Goal: Feedback & Contribution: Leave review/rating

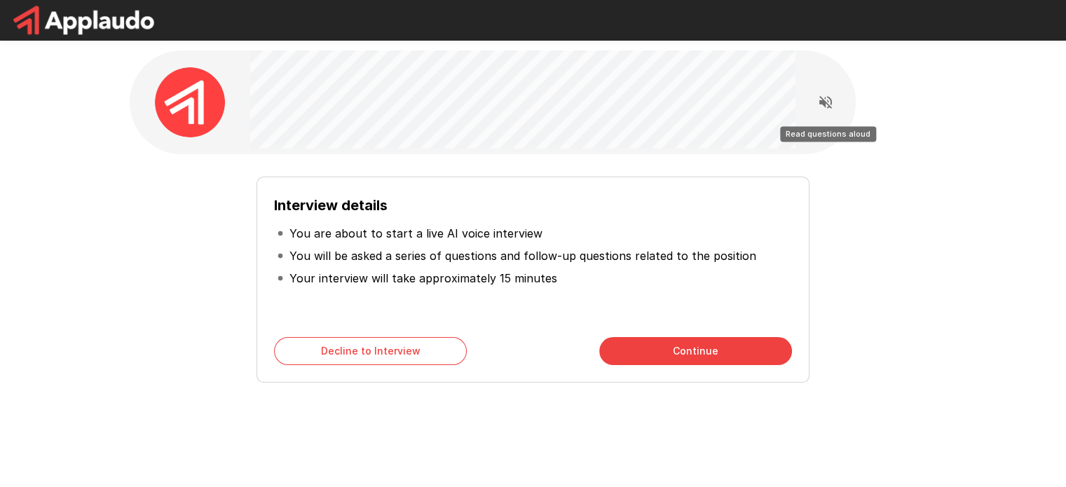
click at [824, 97] on icon "Read questions aloud" at bounding box center [826, 102] width 17 height 17
click at [662, 352] on button "Continue" at bounding box center [695, 351] width 193 height 28
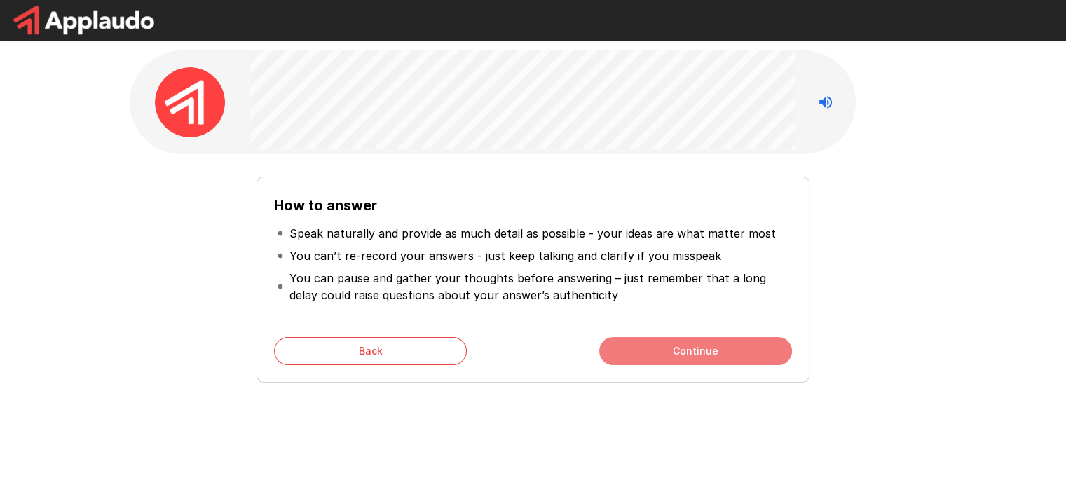
click at [692, 352] on button "Continue" at bounding box center [695, 351] width 193 height 28
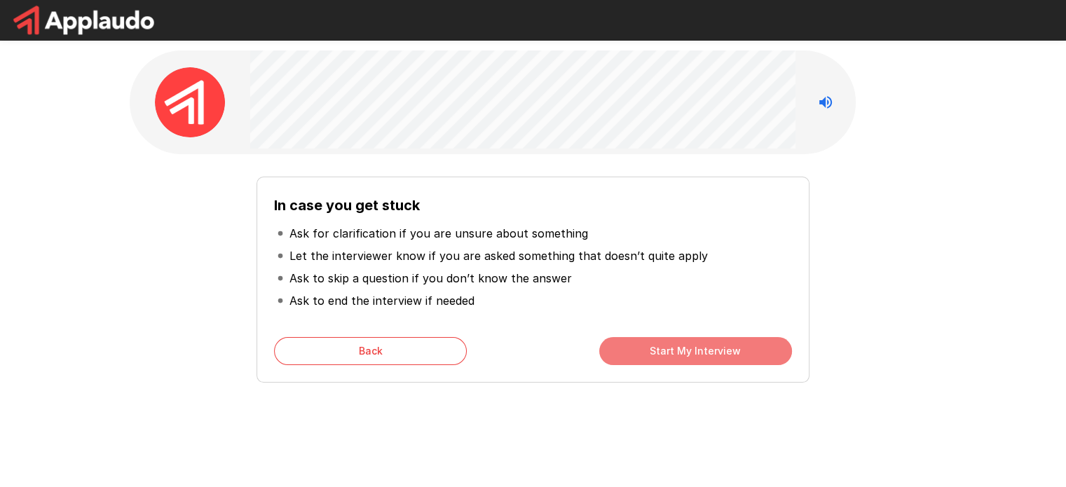
click at [705, 346] on button "Start My Interview" at bounding box center [695, 351] width 193 height 28
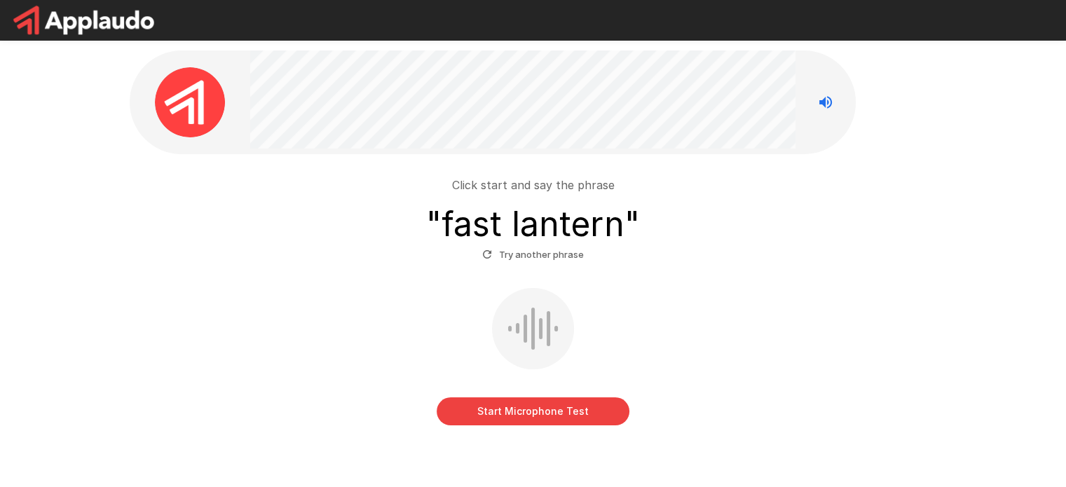
click at [531, 409] on button "Start Microphone Test" at bounding box center [533, 412] width 193 height 28
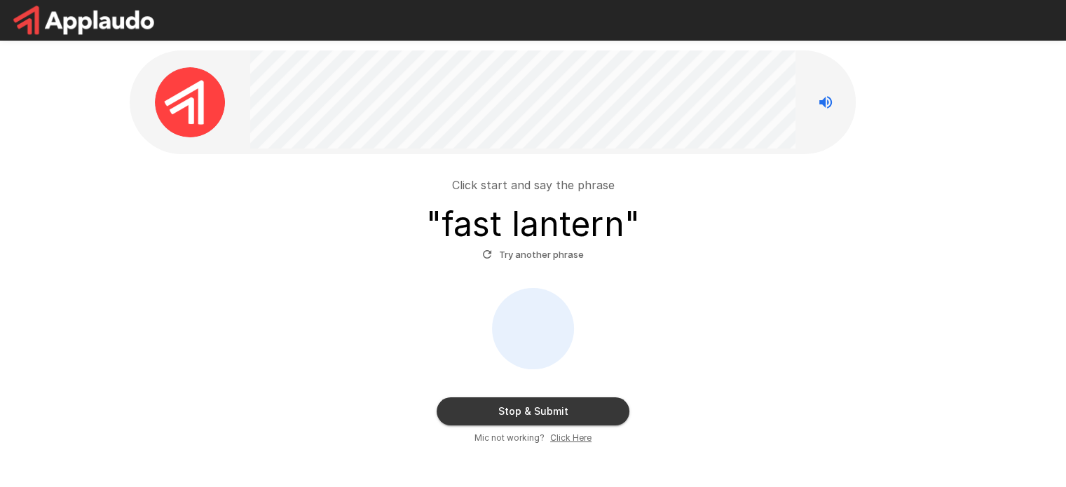
click at [538, 406] on button "Stop & Submit" at bounding box center [533, 412] width 193 height 28
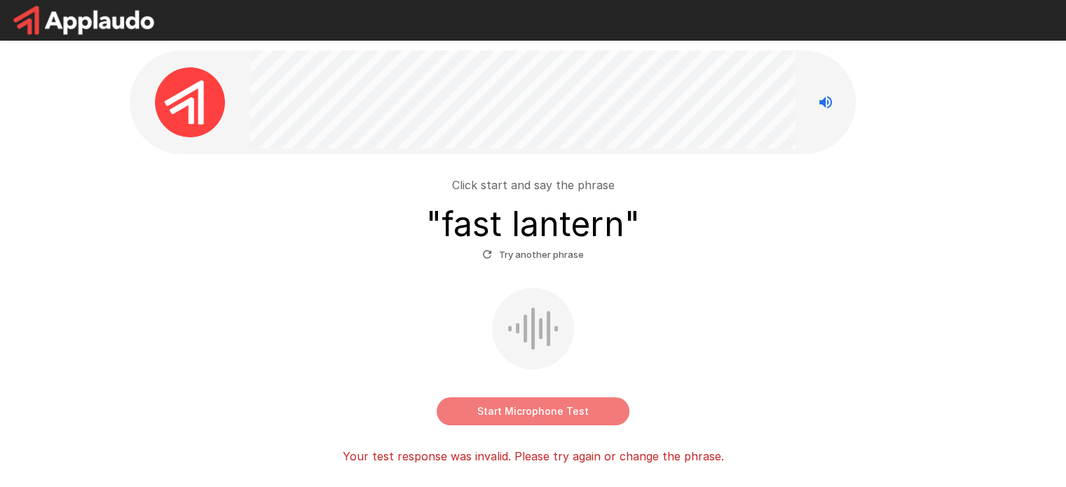
click at [519, 410] on button "Start Microphone Test" at bounding box center [533, 412] width 193 height 28
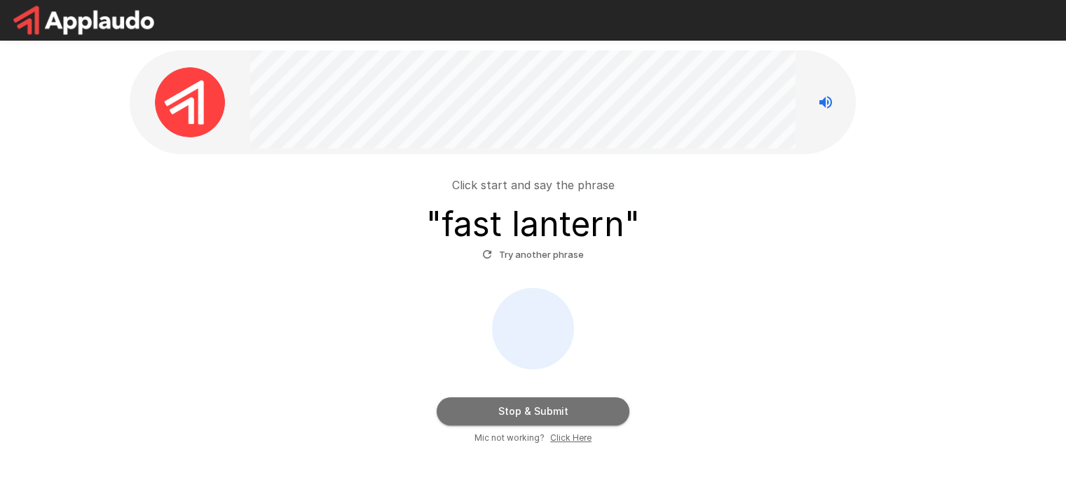
click at [527, 419] on button "Stop & Submit" at bounding box center [533, 412] width 193 height 28
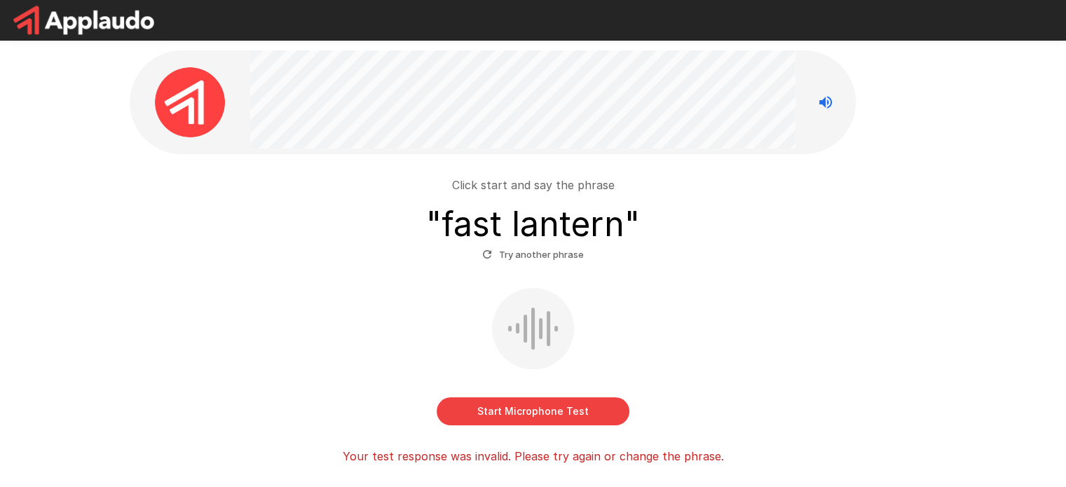
click at [531, 257] on button "Try another phrase" at bounding box center [533, 255] width 109 height 22
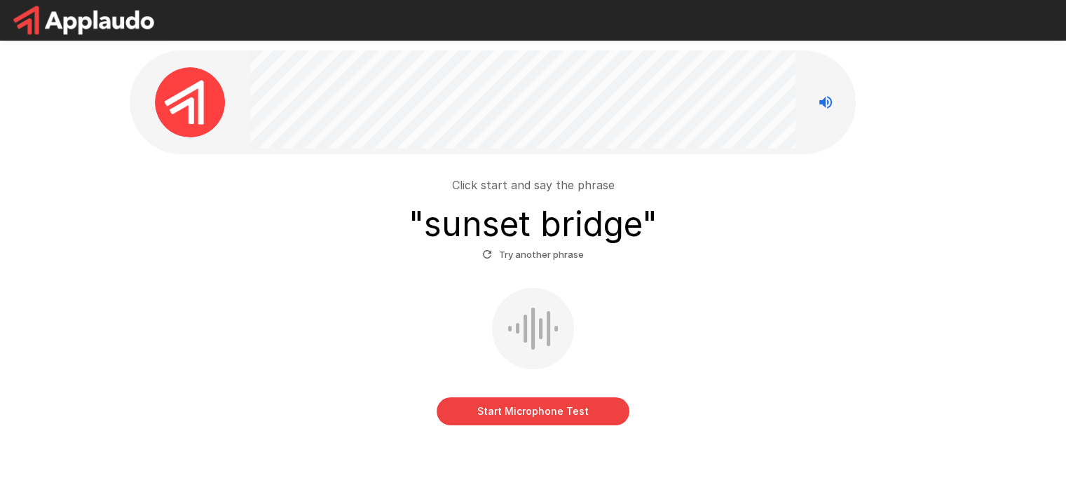
click at [524, 416] on button "Start Microphone Test" at bounding box center [533, 412] width 193 height 28
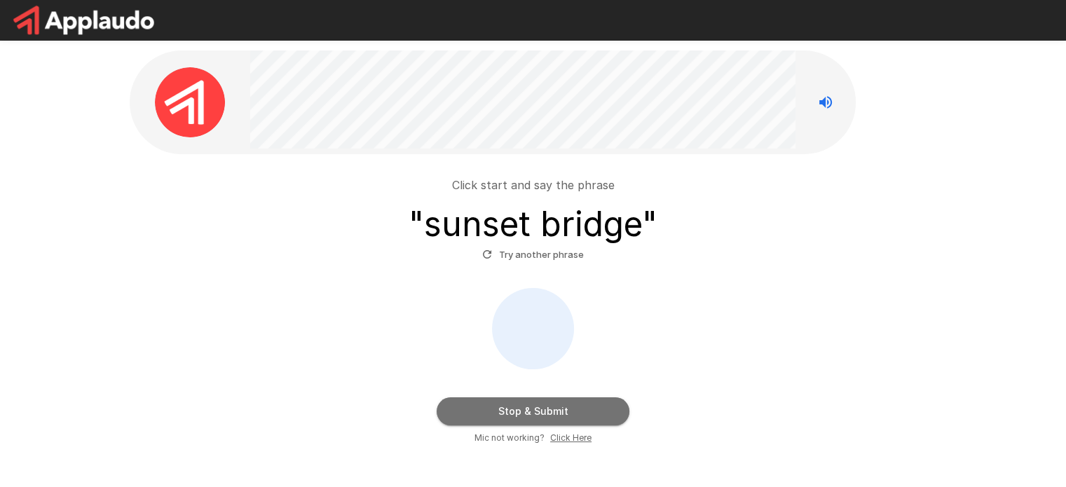
click at [524, 416] on button "Stop & Submit" at bounding box center [533, 412] width 193 height 28
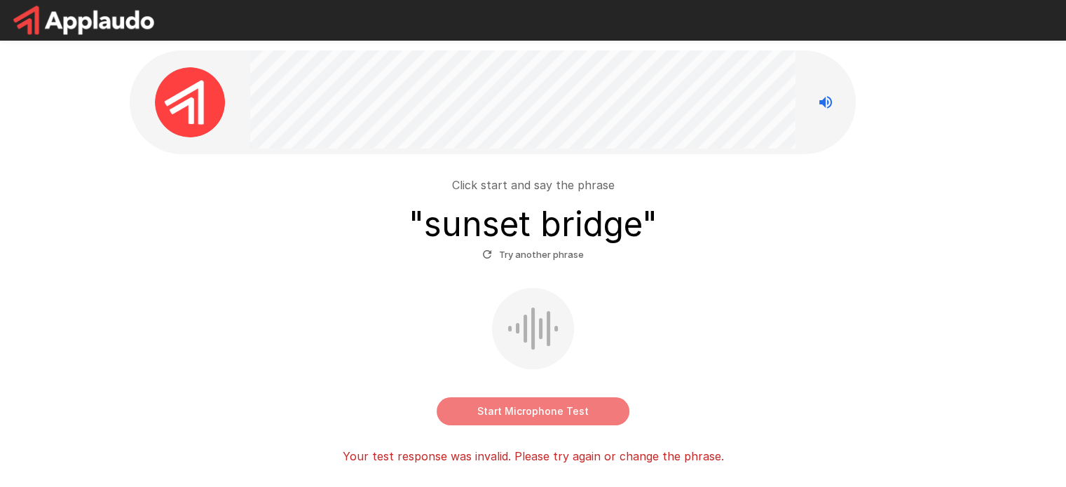
click at [524, 416] on button "Start Microphone Test" at bounding box center [533, 412] width 193 height 28
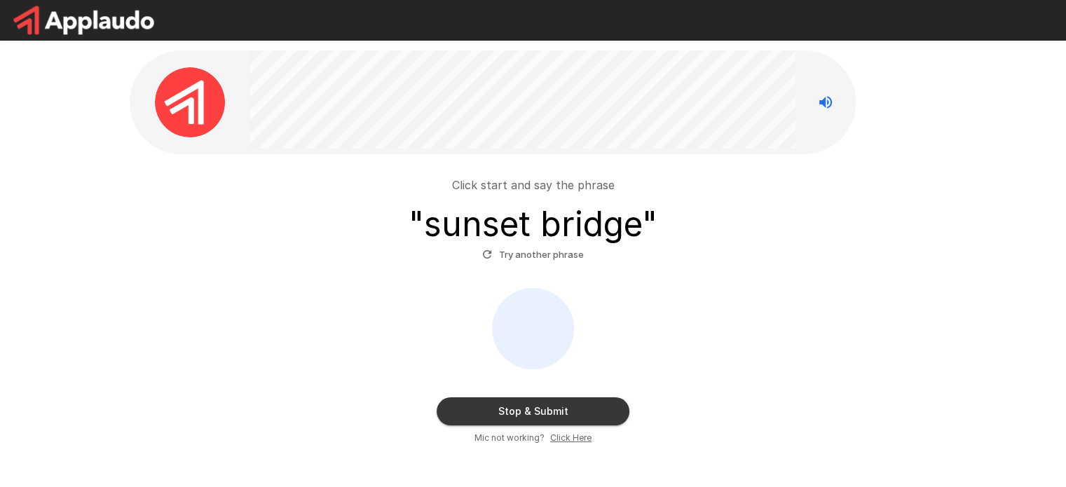
click at [522, 404] on button "Stop & Submit" at bounding box center [533, 412] width 193 height 28
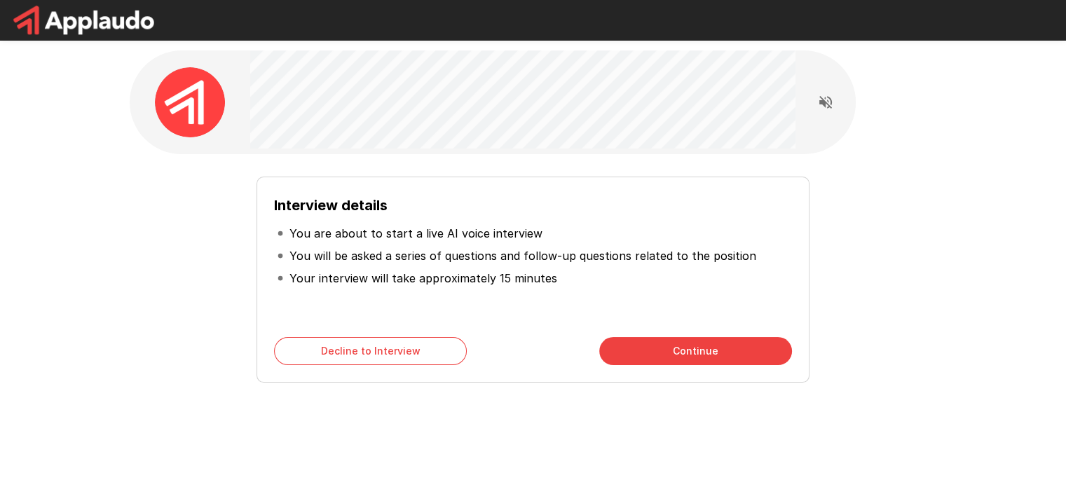
click at [668, 348] on button "Continue" at bounding box center [695, 351] width 193 height 28
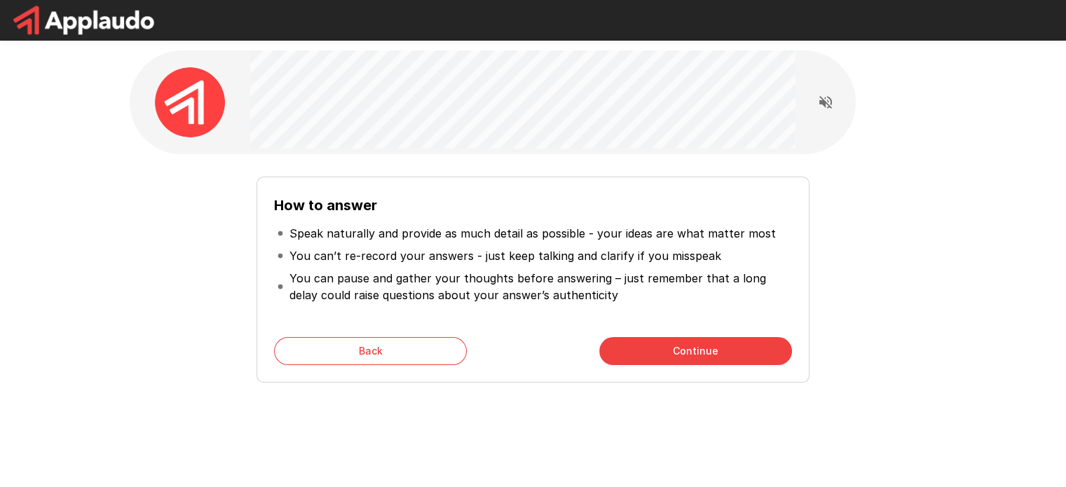
click at [668, 348] on button "Continue" at bounding box center [695, 351] width 193 height 28
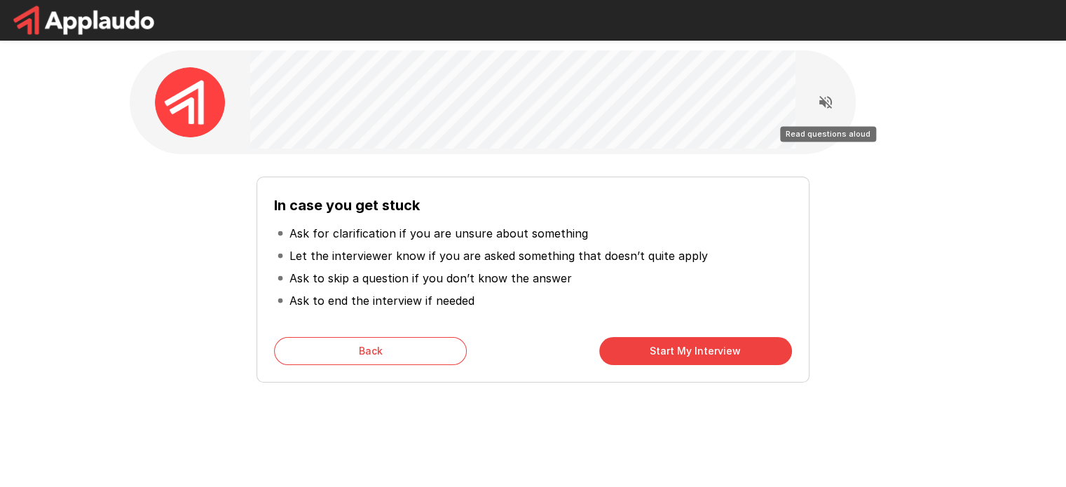
click at [822, 97] on icon "Read questions aloud" at bounding box center [826, 102] width 17 height 17
click at [199, 291] on div "In case you get stuck Ask for clarification if you are unsure about something L…" at bounding box center [533, 273] width 797 height 217
click at [654, 351] on button "Start My Interview" at bounding box center [695, 351] width 193 height 28
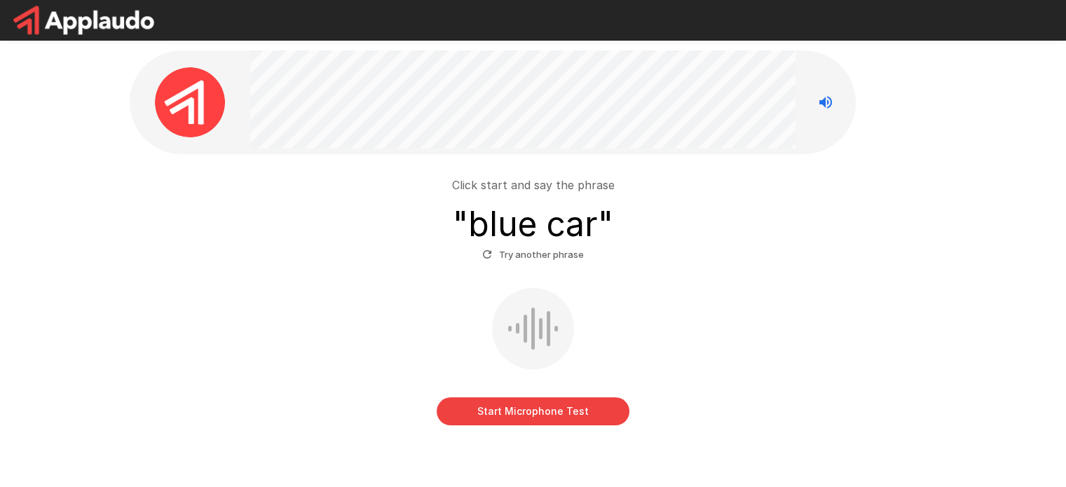
click at [498, 409] on button "Start Microphone Test" at bounding box center [533, 412] width 193 height 28
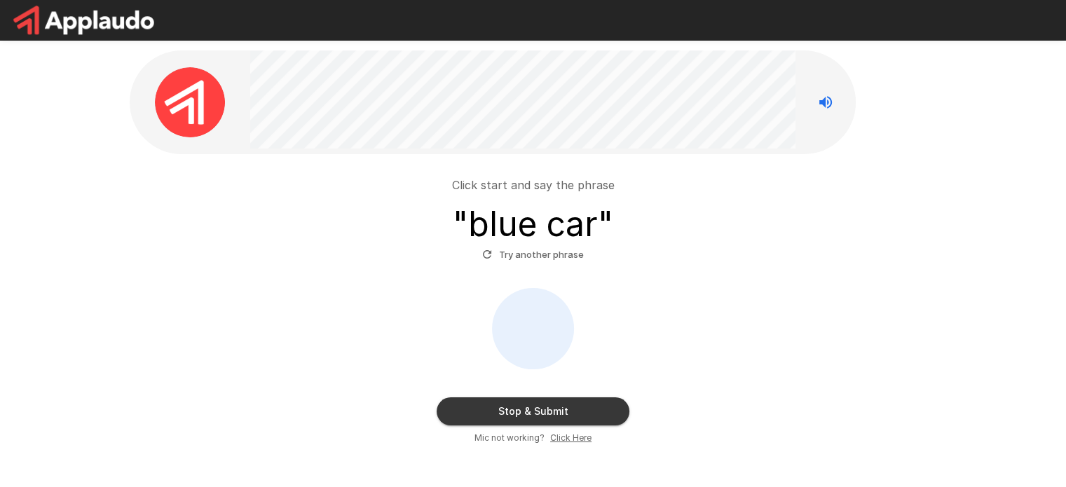
click at [539, 414] on button "Stop & Submit" at bounding box center [533, 412] width 193 height 28
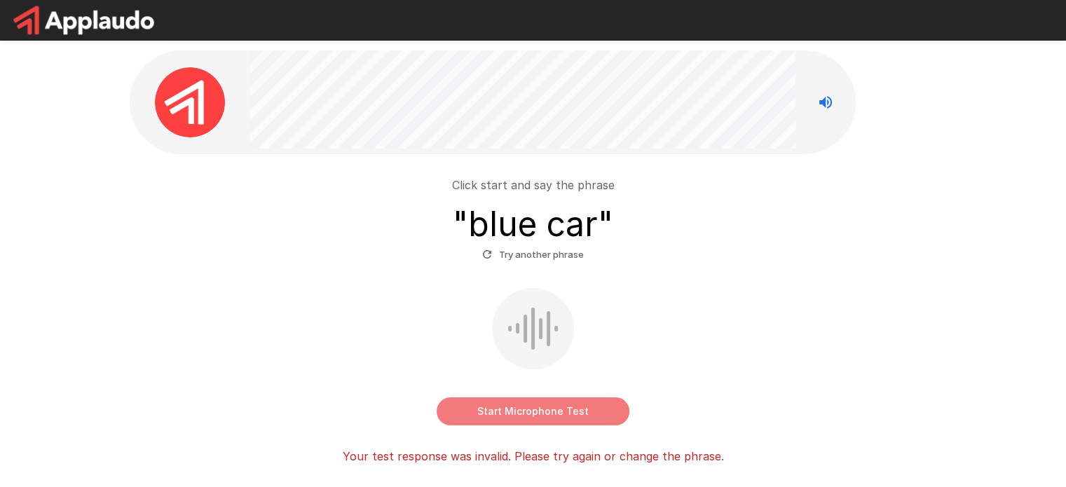
click at [539, 414] on button "Start Microphone Test" at bounding box center [533, 412] width 193 height 28
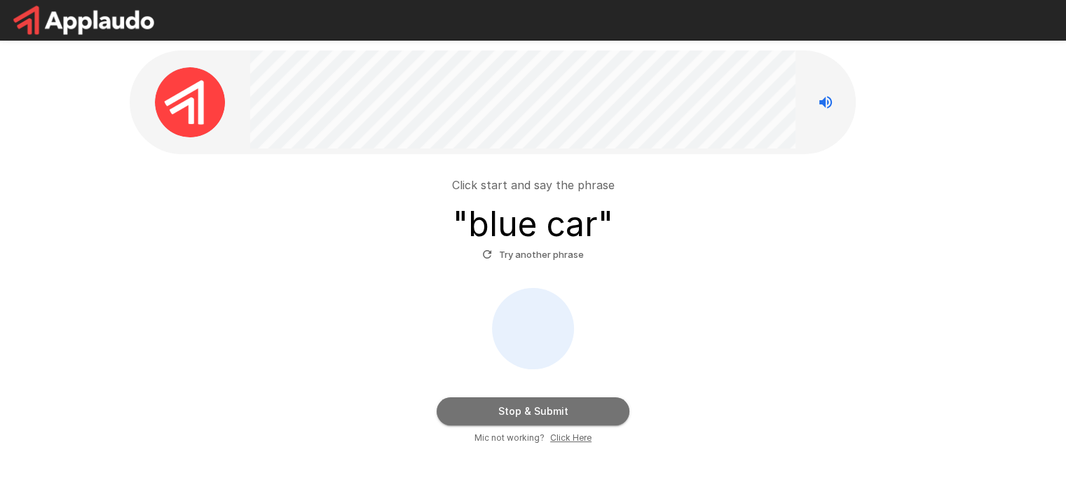
click at [539, 414] on button "Stop & Submit" at bounding box center [533, 412] width 193 height 28
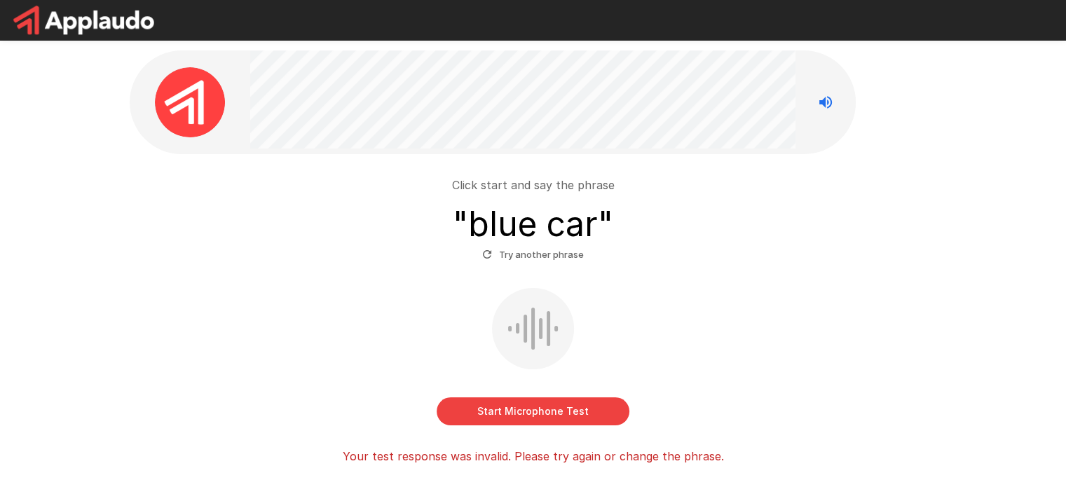
click at [489, 253] on icon "button" at bounding box center [487, 254] width 13 height 13
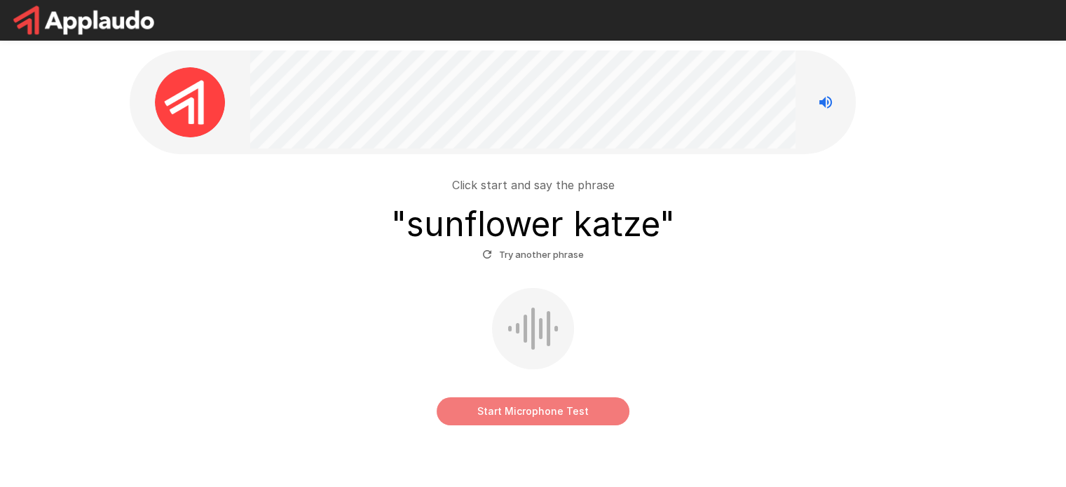
click at [517, 406] on button "Start Microphone Test" at bounding box center [533, 412] width 193 height 28
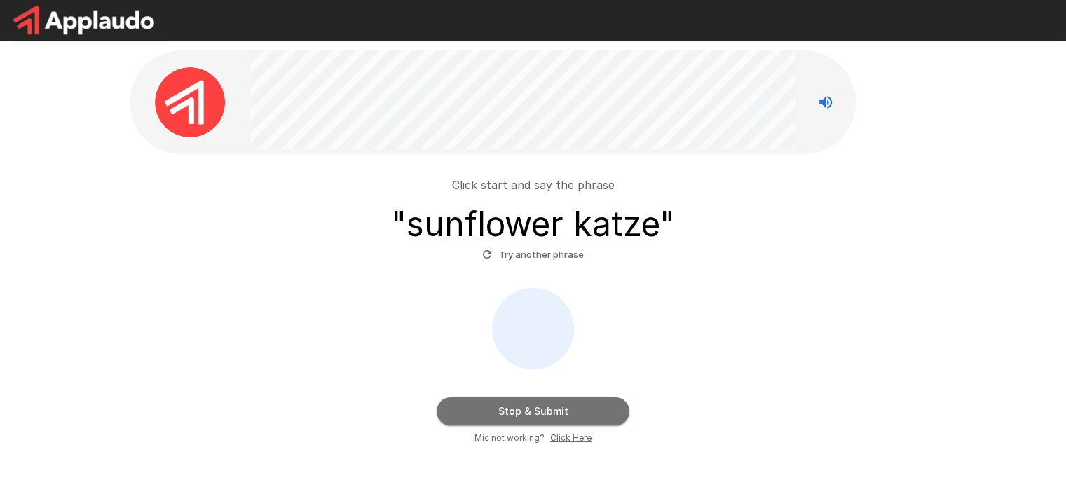
click at [517, 406] on button "Stop & Submit" at bounding box center [533, 412] width 193 height 28
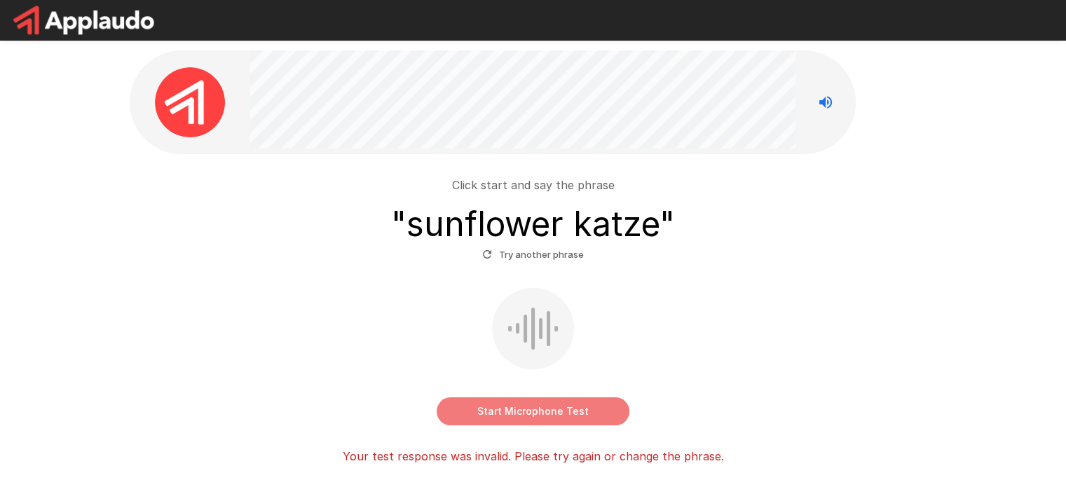
click at [489, 411] on button "Start Microphone Test" at bounding box center [533, 412] width 193 height 28
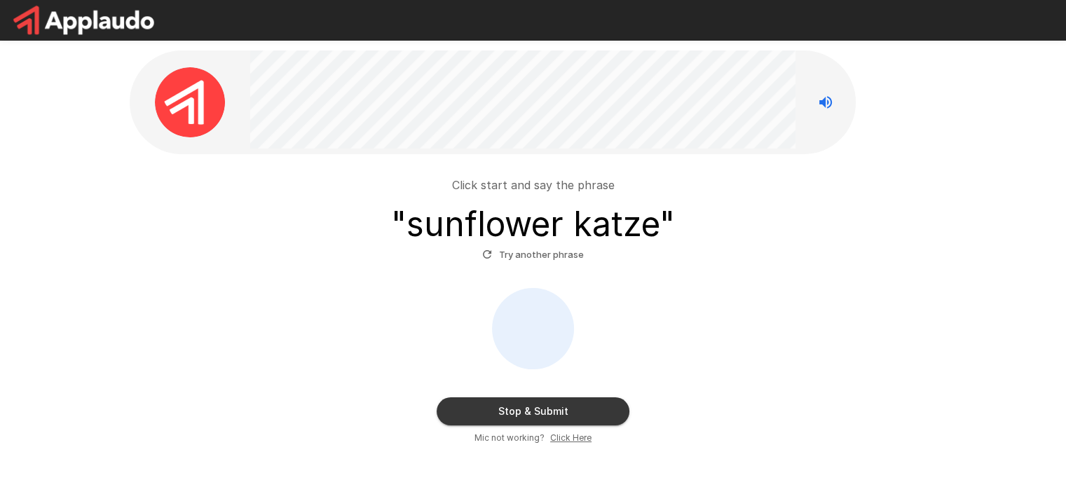
click at [495, 412] on button "Stop & Submit" at bounding box center [533, 412] width 193 height 28
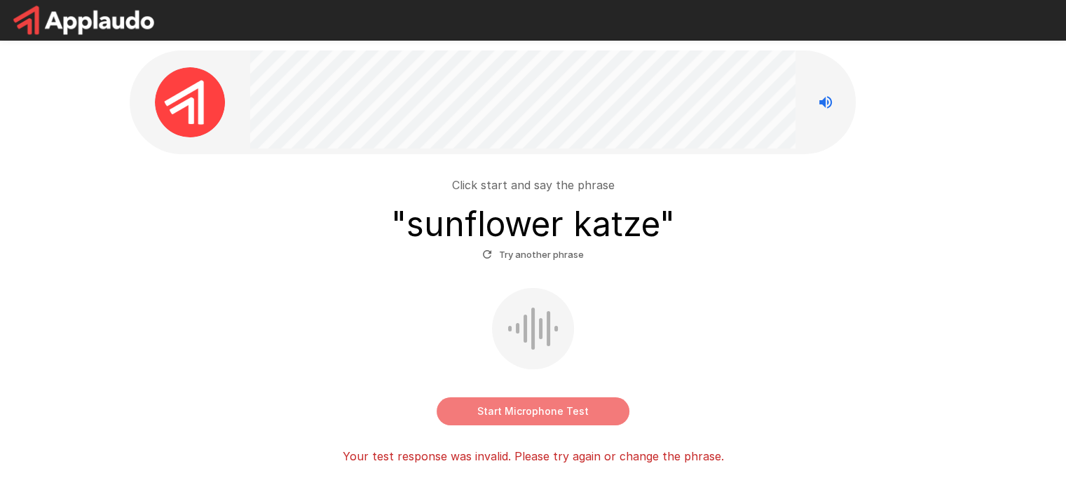
click at [495, 412] on button "Start Microphone Test" at bounding box center [533, 412] width 193 height 28
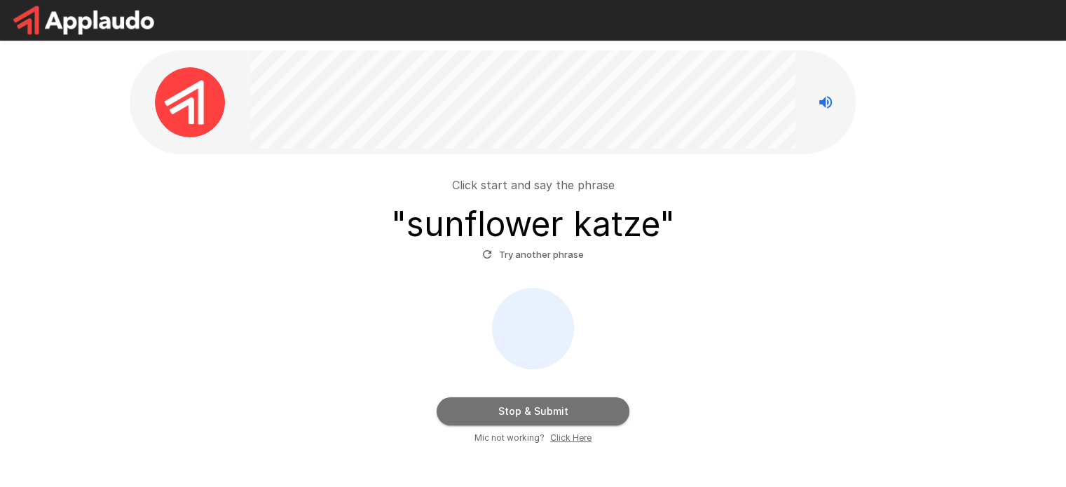
click at [495, 412] on button "Stop & Submit" at bounding box center [533, 412] width 193 height 28
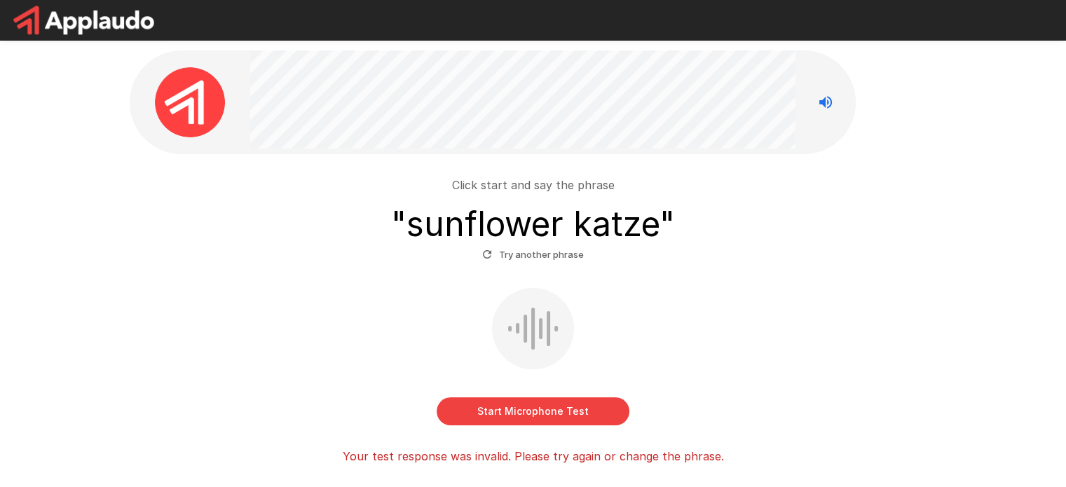
click at [488, 257] on icon "button" at bounding box center [487, 254] width 13 height 13
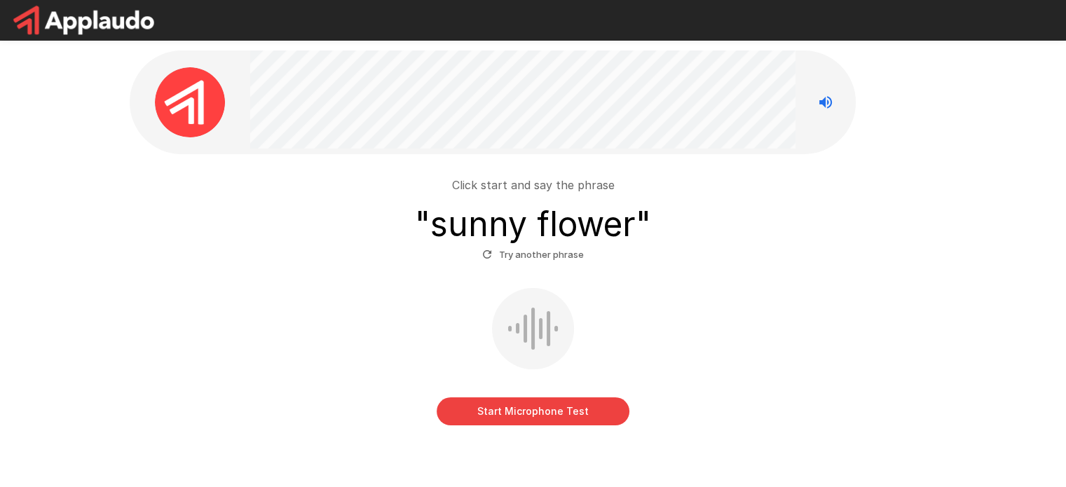
click at [502, 405] on button "Start Microphone Test" at bounding box center [533, 412] width 193 height 28
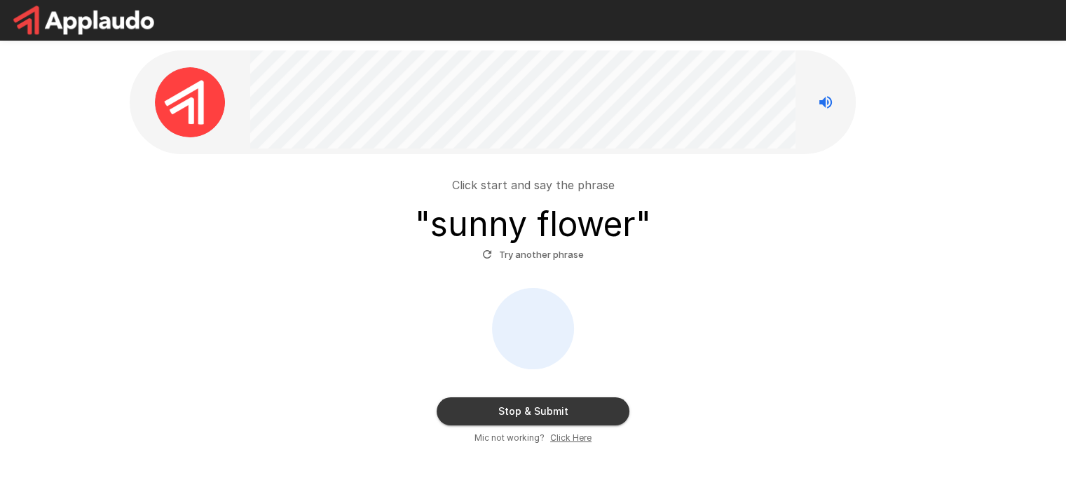
click at [502, 405] on button "Stop & Submit" at bounding box center [533, 412] width 193 height 28
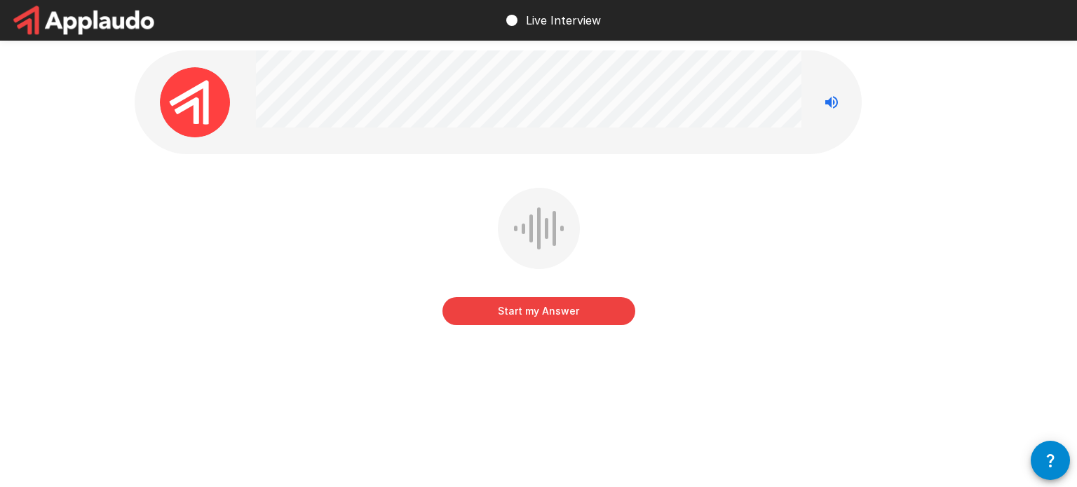
click at [558, 308] on button "Start my Answer" at bounding box center [538, 311] width 193 height 28
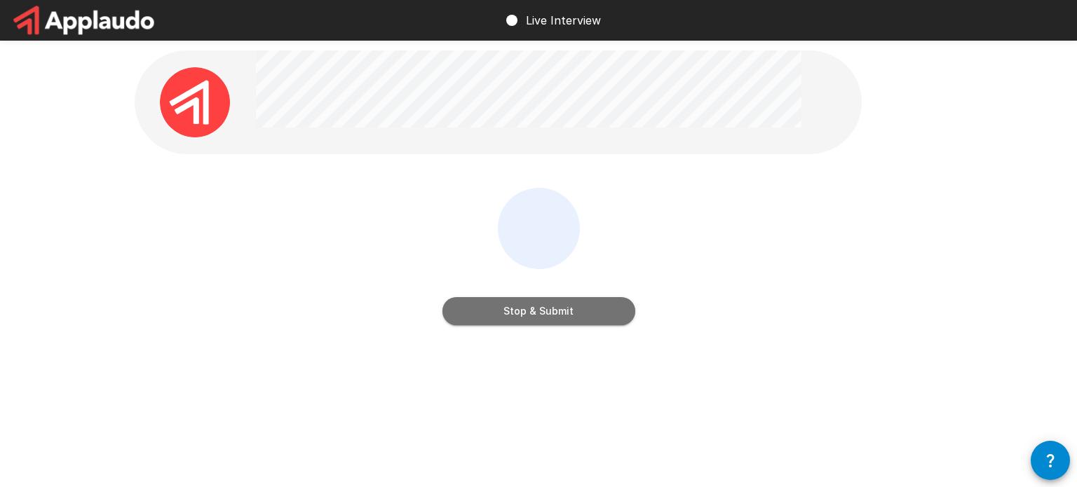
click at [550, 304] on button "Stop & Submit" at bounding box center [538, 311] width 193 height 28
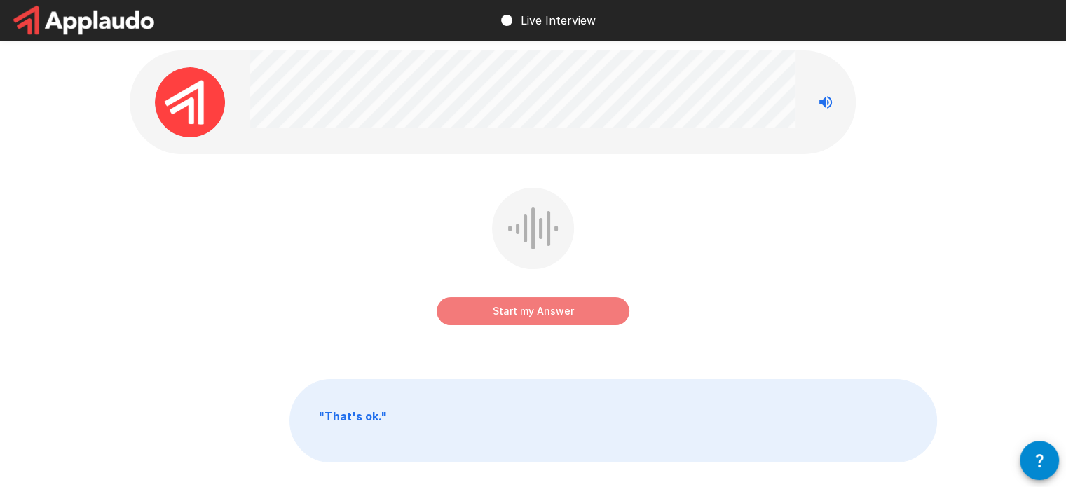
click at [510, 315] on button "Start my Answer" at bounding box center [533, 311] width 193 height 28
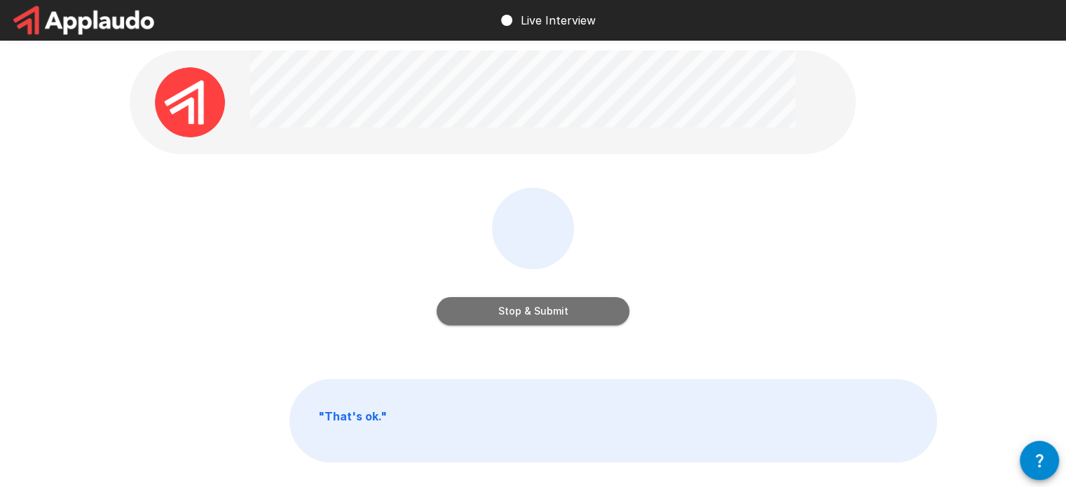
click at [510, 314] on button "Stop & Submit" at bounding box center [533, 311] width 193 height 28
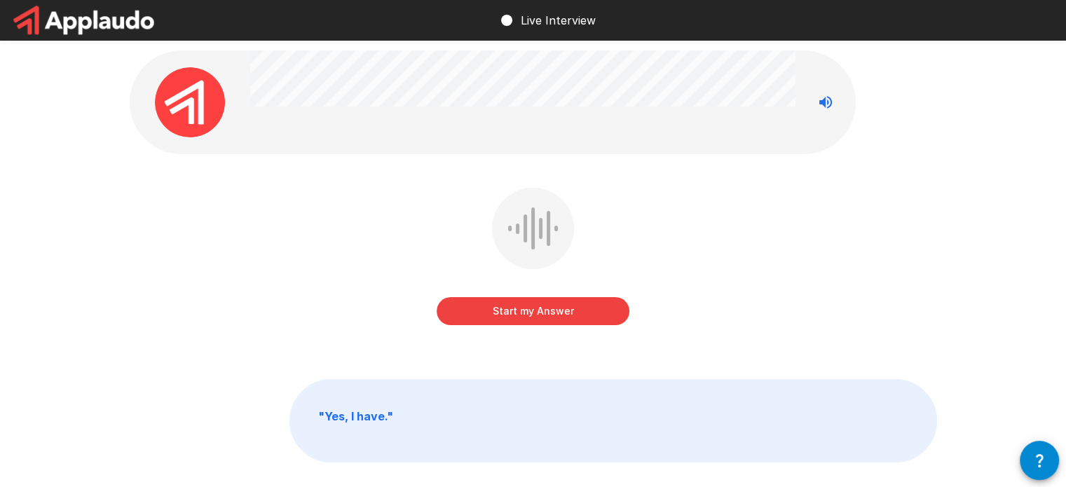
click at [582, 311] on button "Start my Answer" at bounding box center [533, 311] width 193 height 28
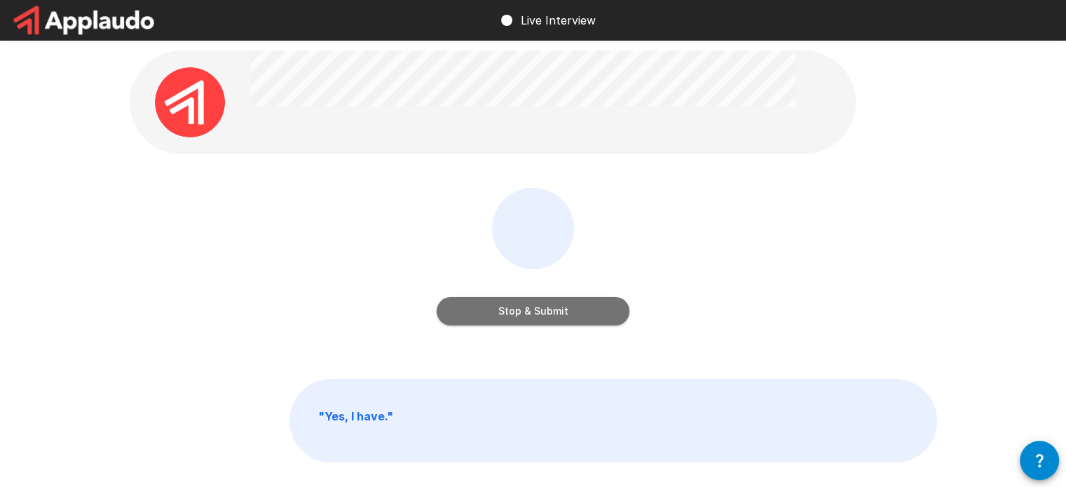
click at [552, 312] on button "Stop & Submit" at bounding box center [533, 311] width 193 height 28
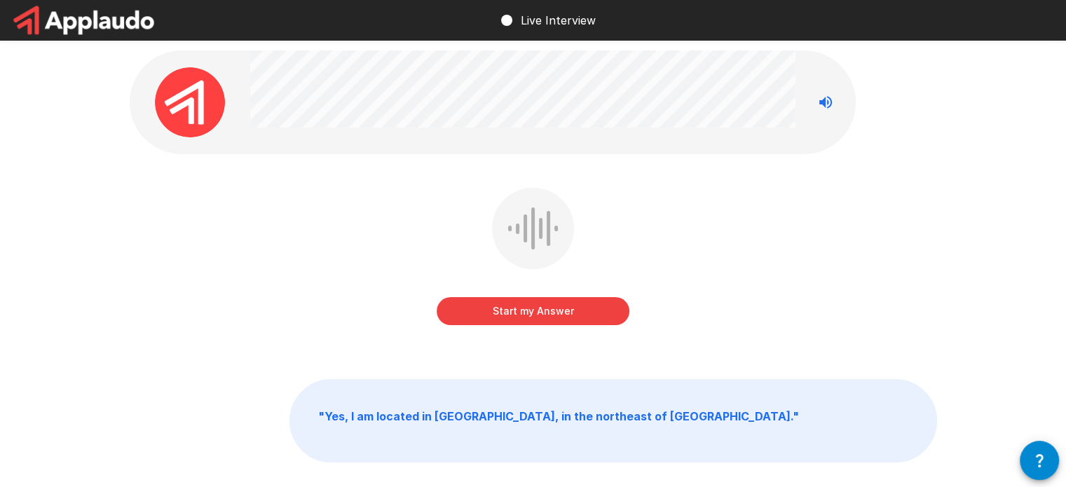
click at [510, 311] on button "Start my Answer" at bounding box center [533, 311] width 193 height 28
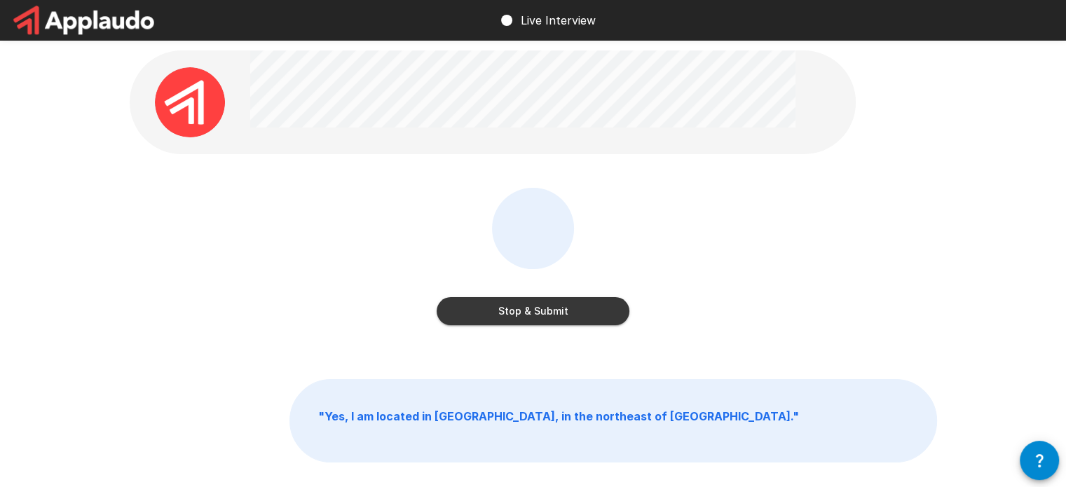
click at [580, 313] on button "Stop & Submit" at bounding box center [533, 311] width 193 height 28
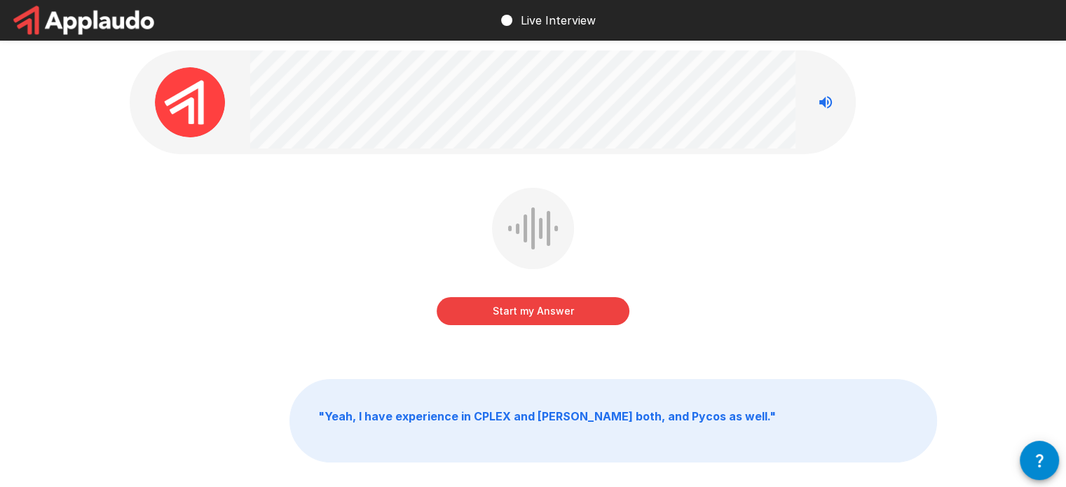
click at [507, 308] on button "Start my Answer" at bounding box center [533, 311] width 193 height 28
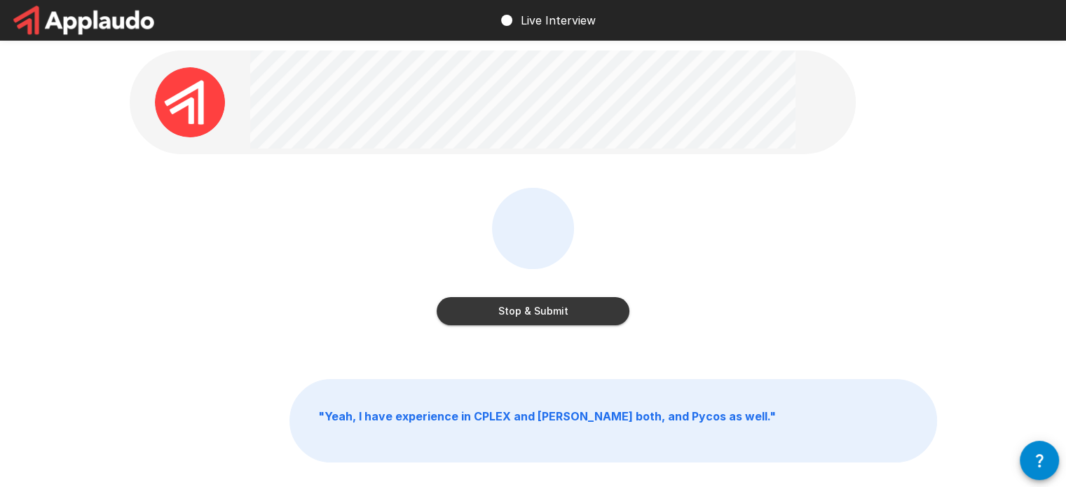
click at [506, 308] on button "Stop & Submit" at bounding box center [533, 311] width 193 height 28
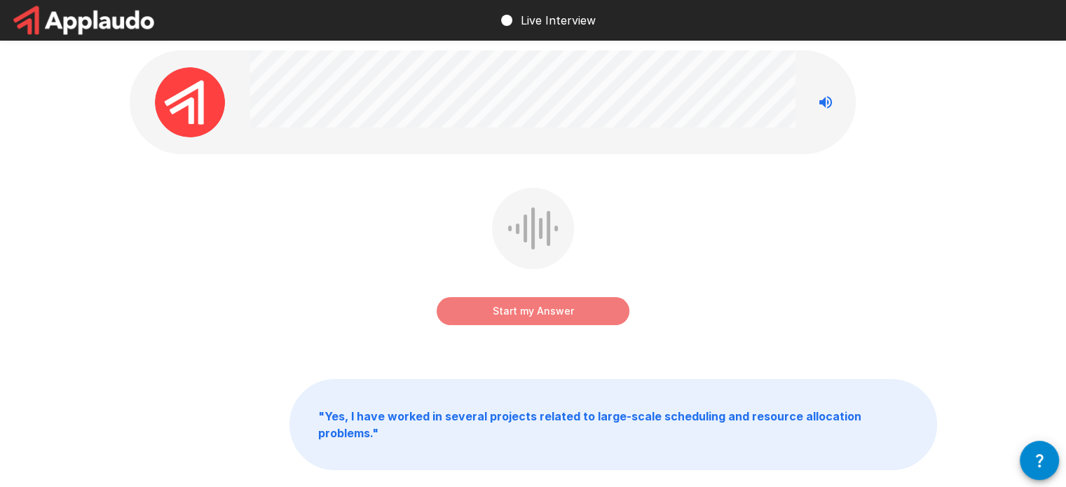
click at [512, 315] on button "Start my Answer" at bounding box center [533, 311] width 193 height 28
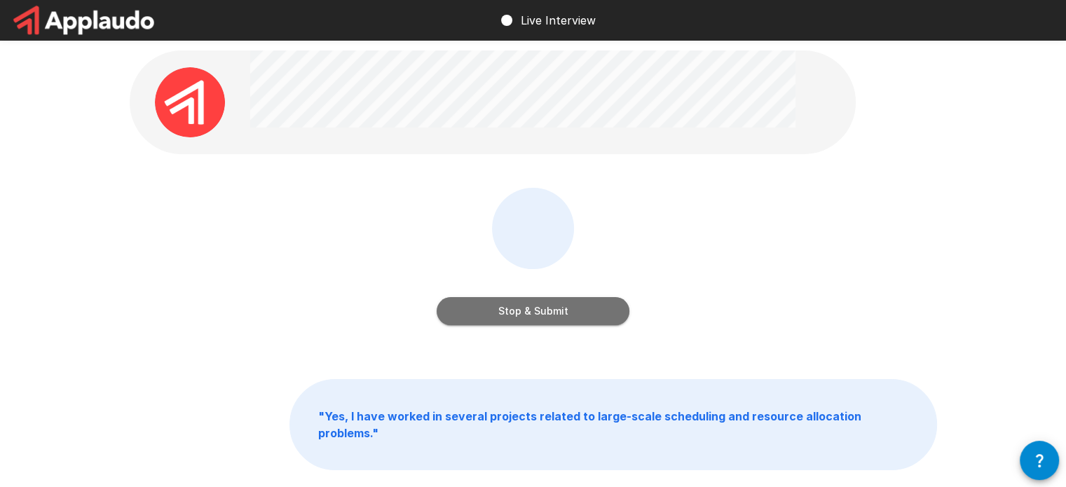
click at [544, 311] on button "Stop & Submit" at bounding box center [533, 311] width 193 height 28
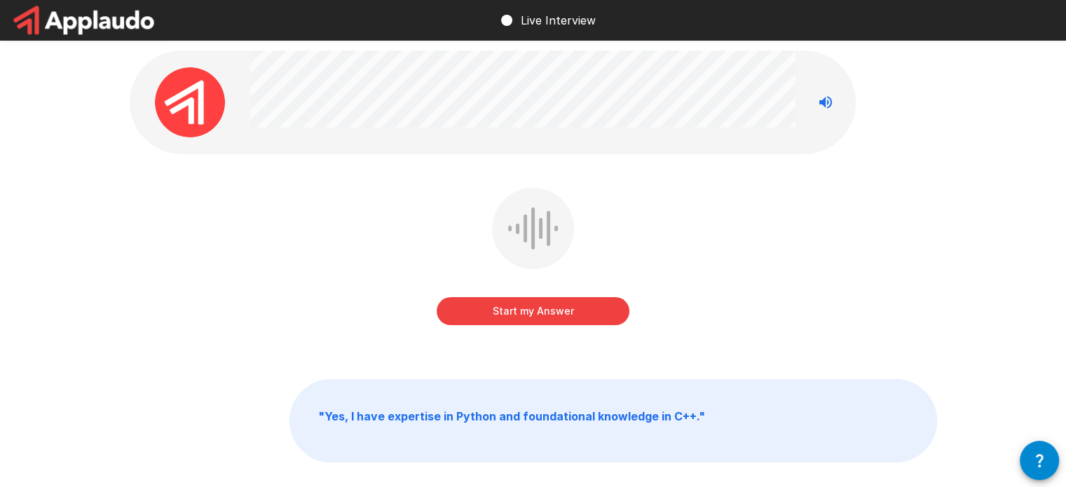
click at [525, 311] on button "Start my Answer" at bounding box center [533, 311] width 193 height 28
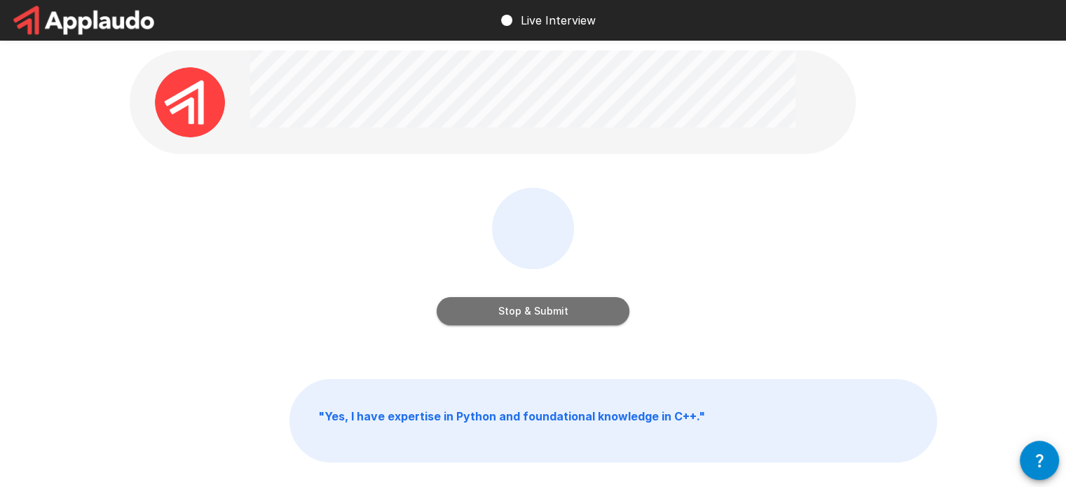
click at [549, 308] on button "Stop & Submit" at bounding box center [533, 311] width 193 height 28
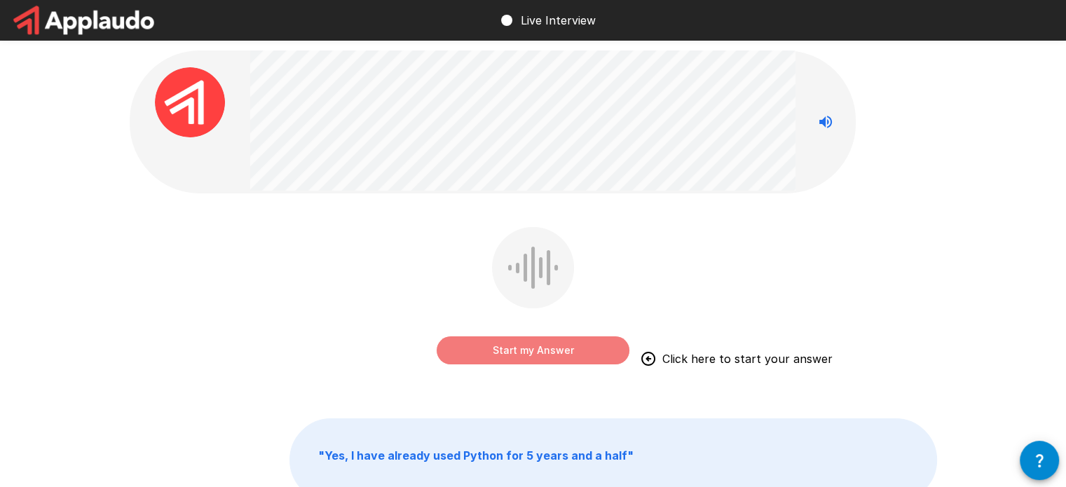
click at [553, 348] on button "Start my Answer" at bounding box center [533, 351] width 193 height 28
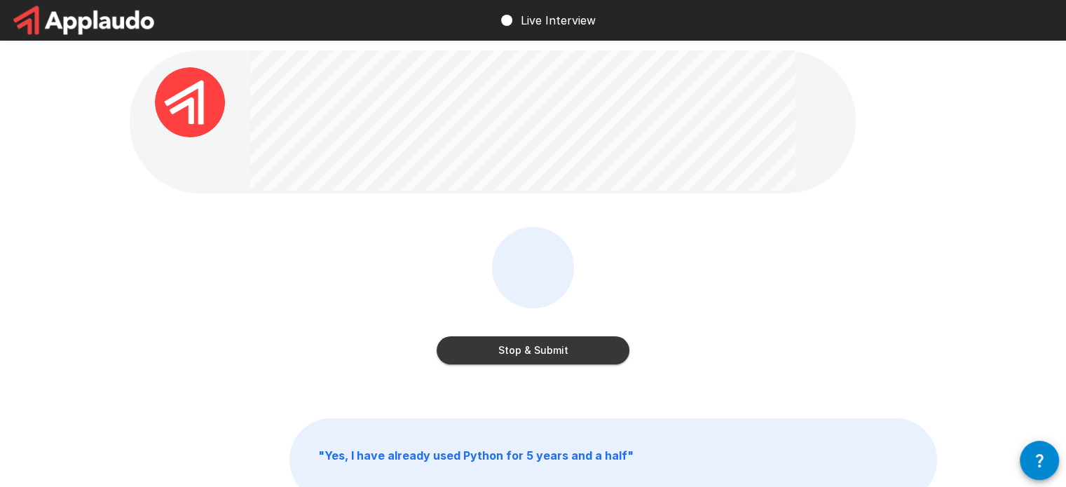
click at [554, 349] on button "Stop & Submit" at bounding box center [533, 351] width 193 height 28
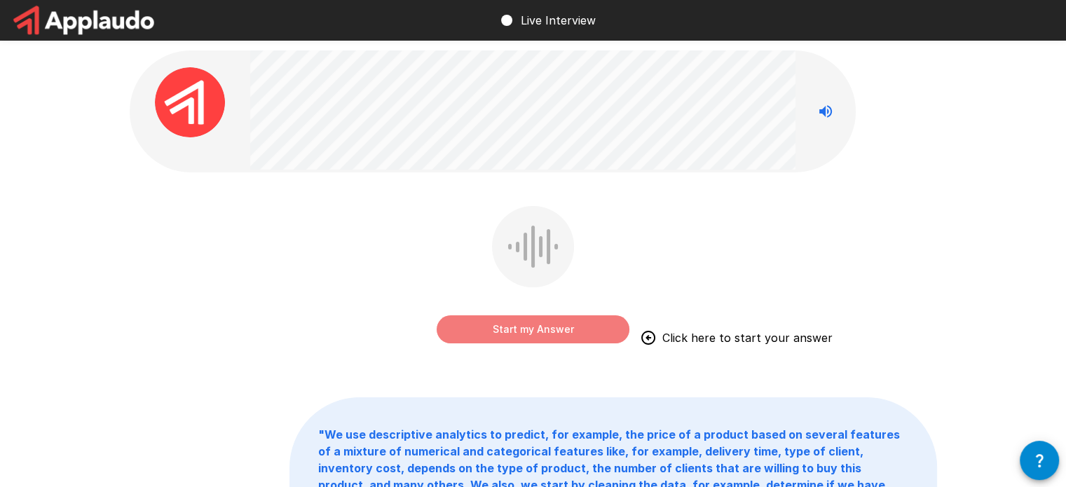
click at [540, 323] on button "Start my Answer" at bounding box center [533, 330] width 193 height 28
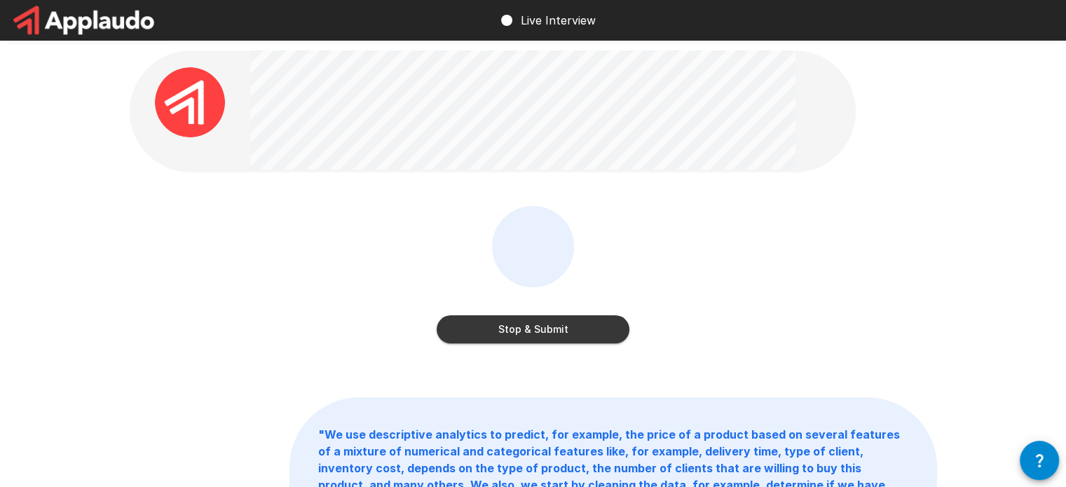
click at [566, 323] on button "Stop & Submit" at bounding box center [533, 330] width 193 height 28
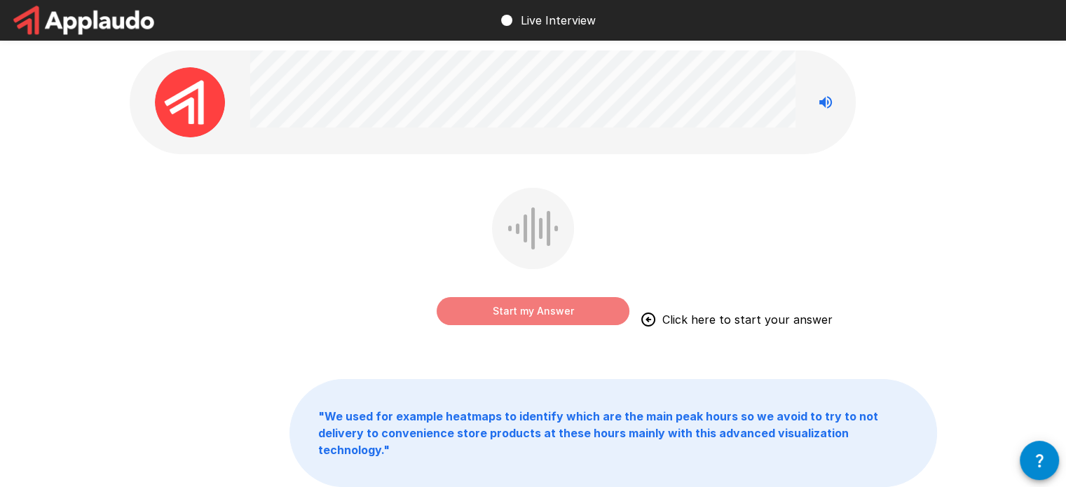
click at [553, 306] on button "Start my Answer" at bounding box center [533, 311] width 193 height 28
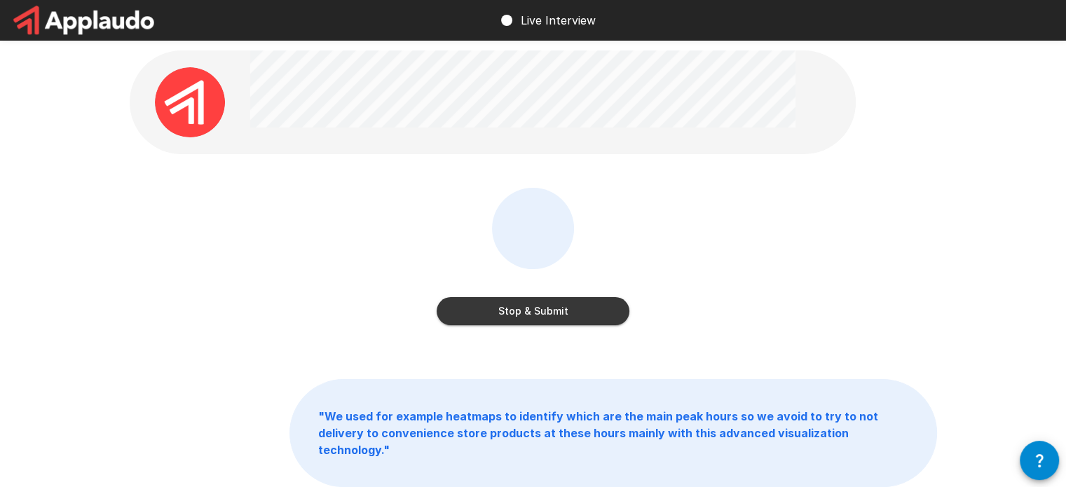
click at [524, 309] on button "Stop & Submit" at bounding box center [533, 311] width 193 height 28
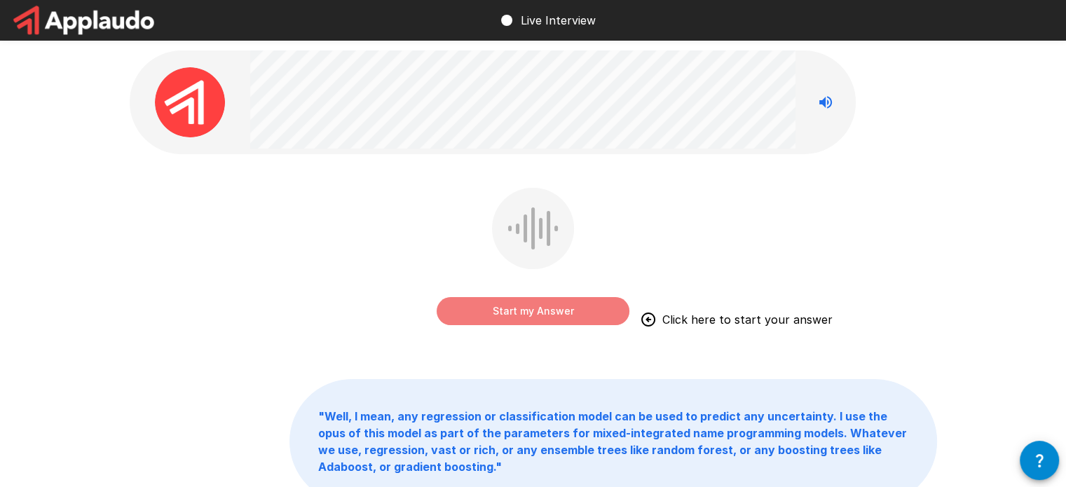
click at [499, 311] on button "Start my Answer" at bounding box center [533, 311] width 193 height 28
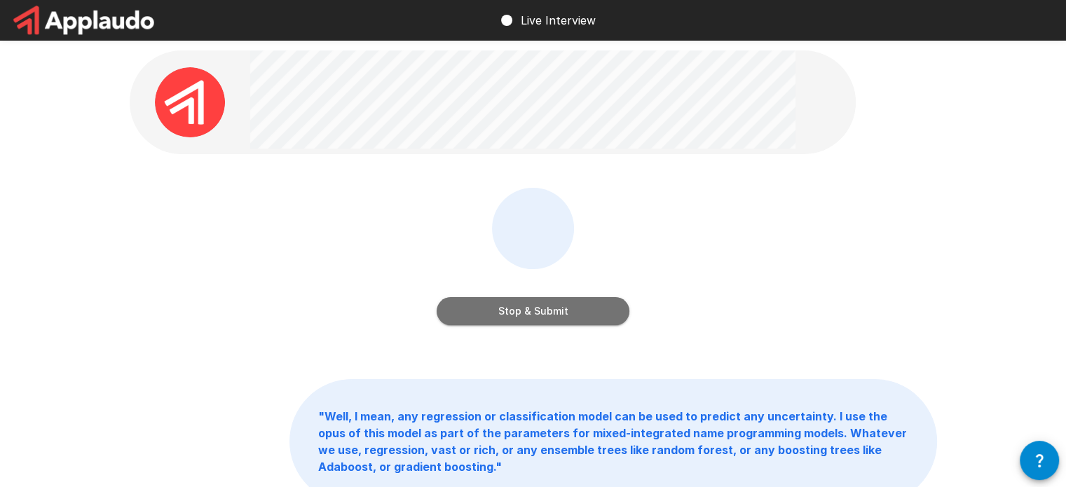
click at [527, 310] on button "Stop & Submit" at bounding box center [533, 311] width 193 height 28
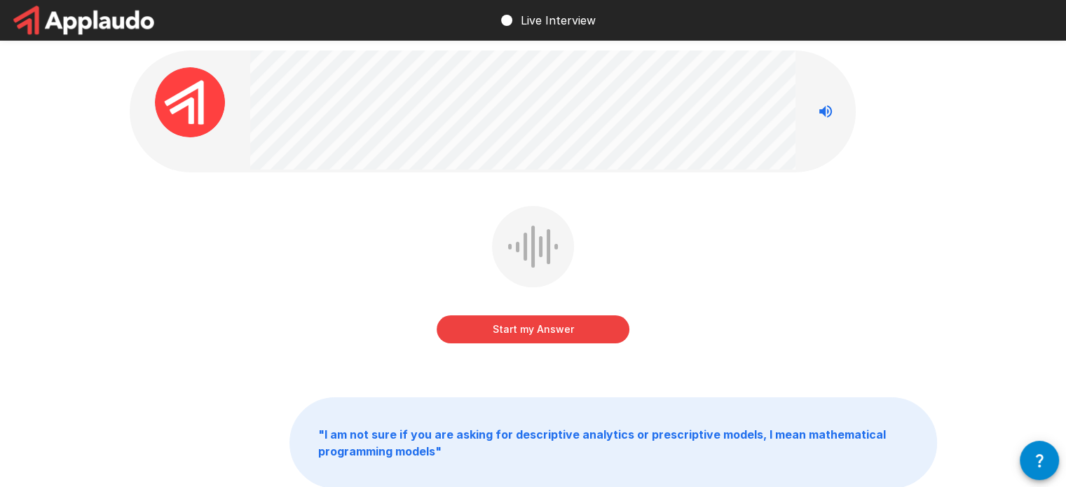
click at [508, 333] on button "Start my Answer" at bounding box center [533, 330] width 193 height 28
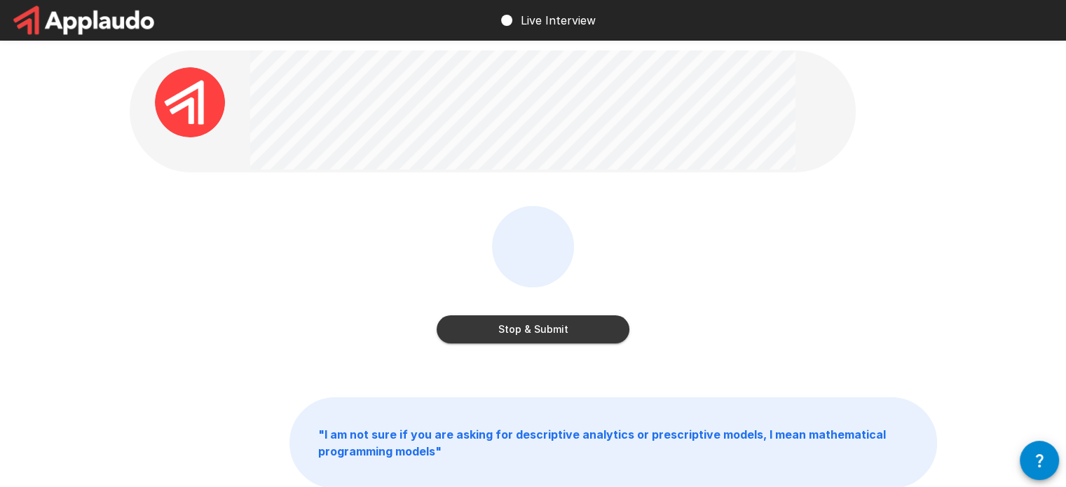
click at [515, 333] on button "Stop & Submit" at bounding box center [533, 330] width 193 height 28
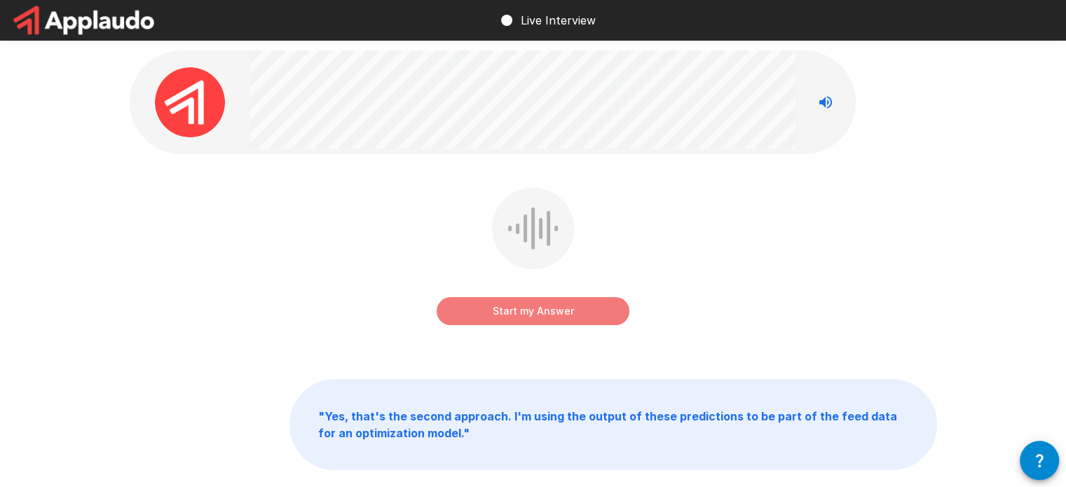
click at [501, 305] on button "Start my Answer" at bounding box center [533, 311] width 193 height 28
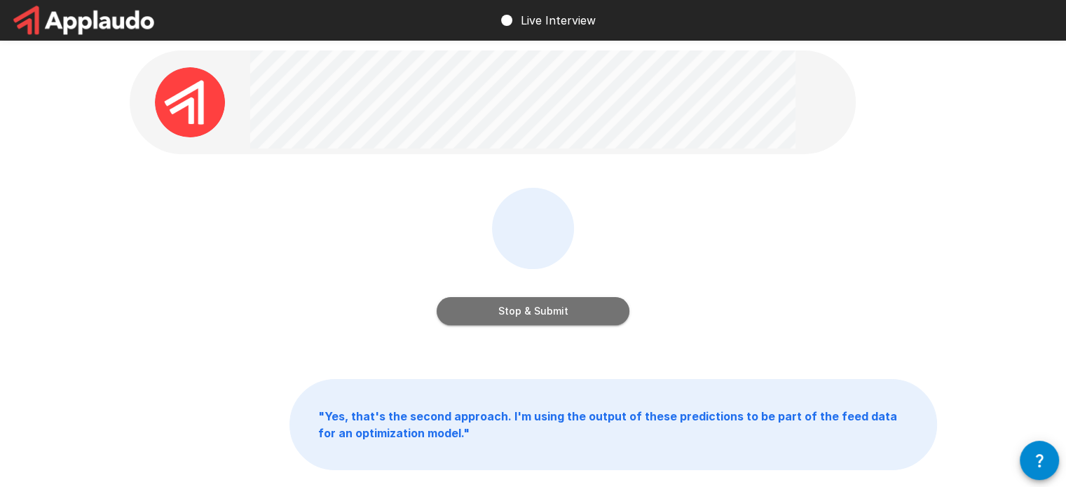
click at [572, 315] on button "Stop & Submit" at bounding box center [533, 311] width 193 height 28
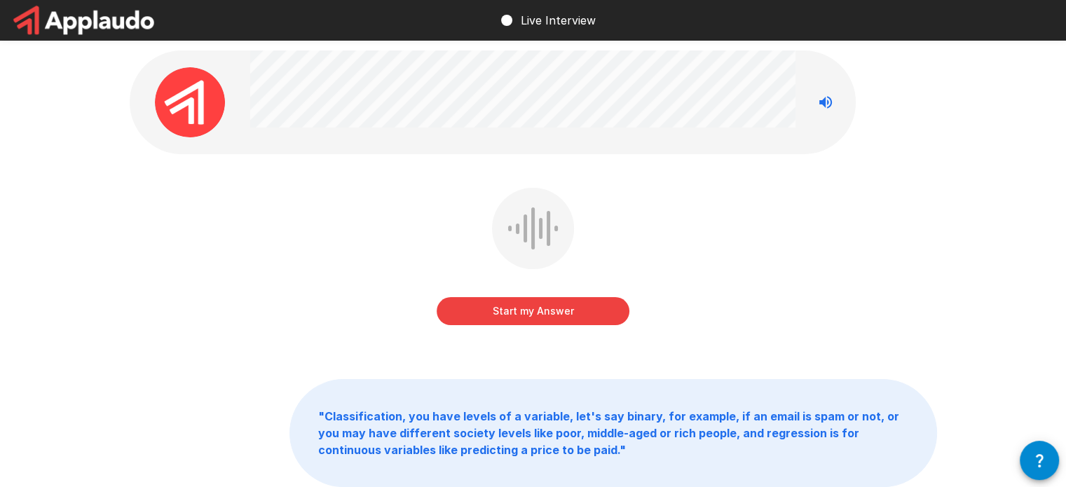
click at [550, 306] on button "Start my Answer" at bounding box center [533, 311] width 193 height 28
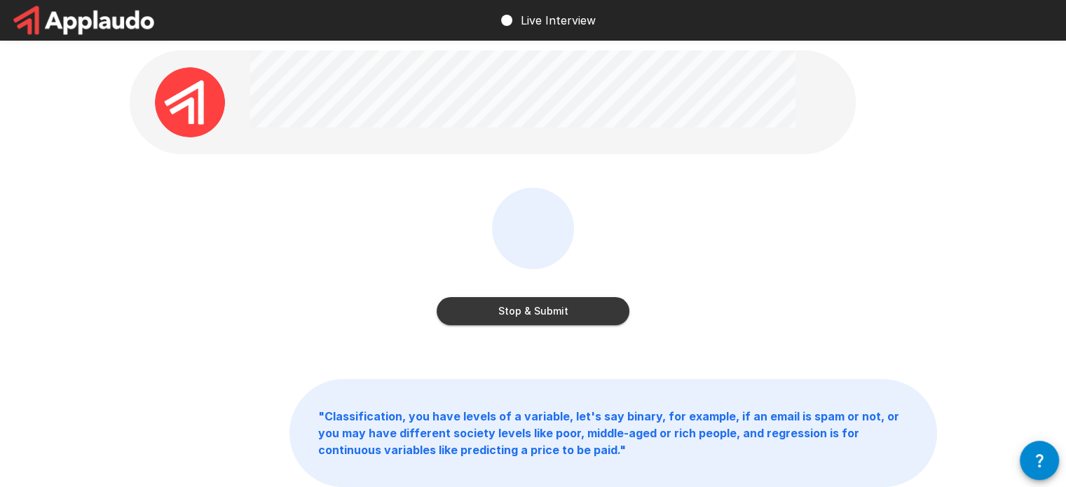
click at [510, 308] on button "Stop & Submit" at bounding box center [533, 311] width 193 height 28
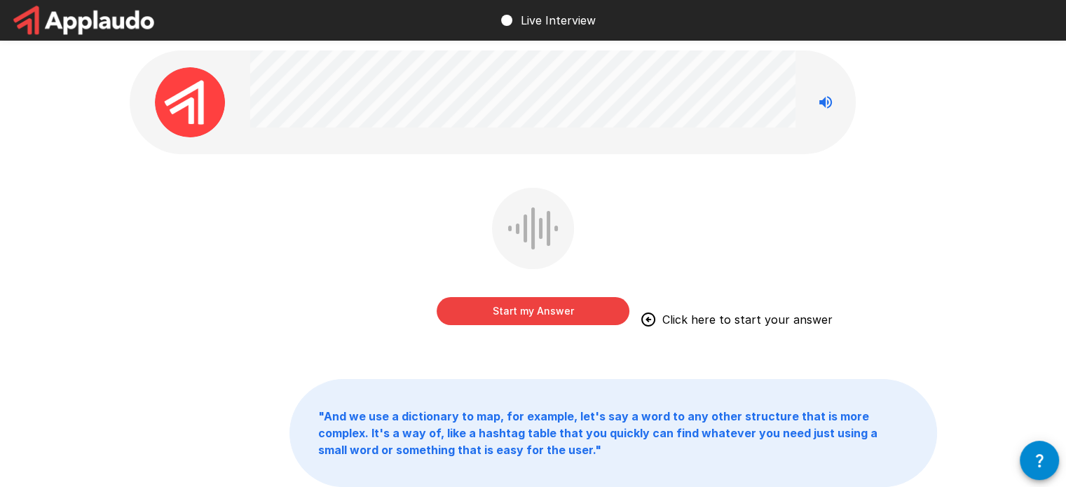
click at [545, 316] on button "Start my Answer" at bounding box center [533, 311] width 193 height 28
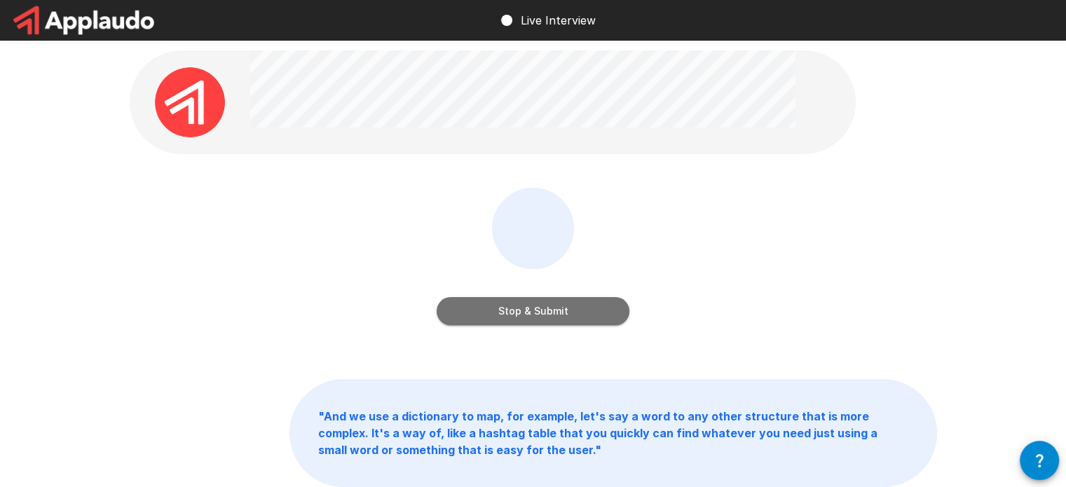
click at [530, 316] on button "Stop & Submit" at bounding box center [533, 311] width 193 height 28
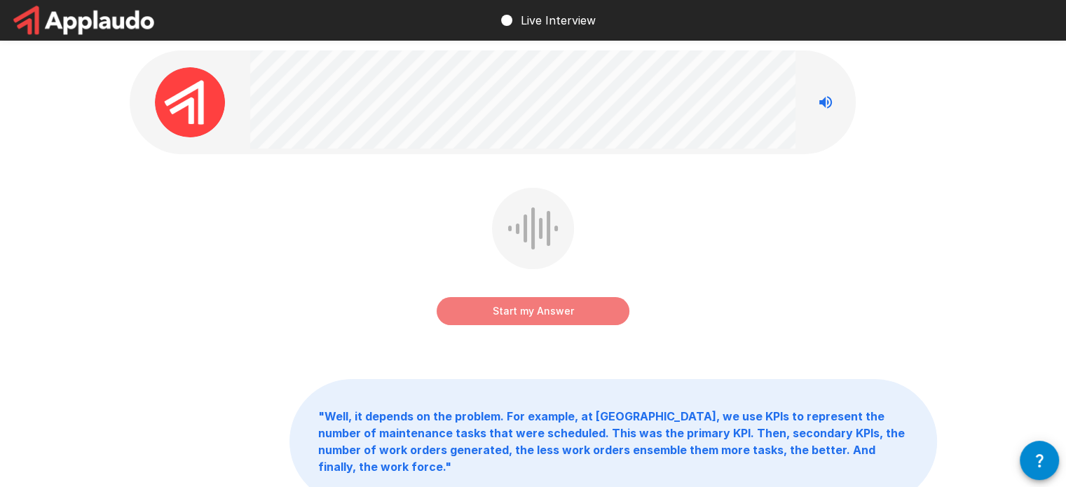
click at [499, 308] on button "Start my Answer" at bounding box center [533, 311] width 193 height 28
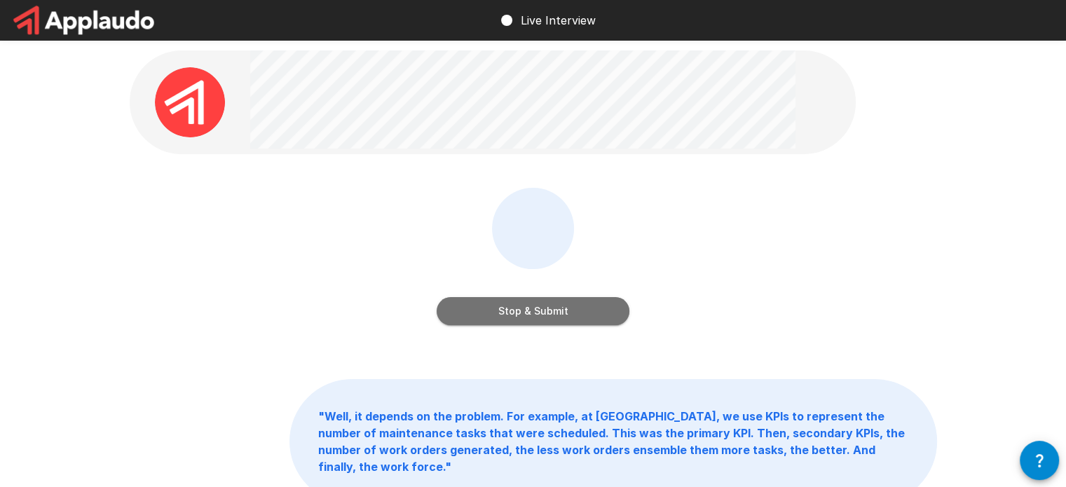
click at [495, 313] on button "Stop & Submit" at bounding box center [533, 311] width 193 height 28
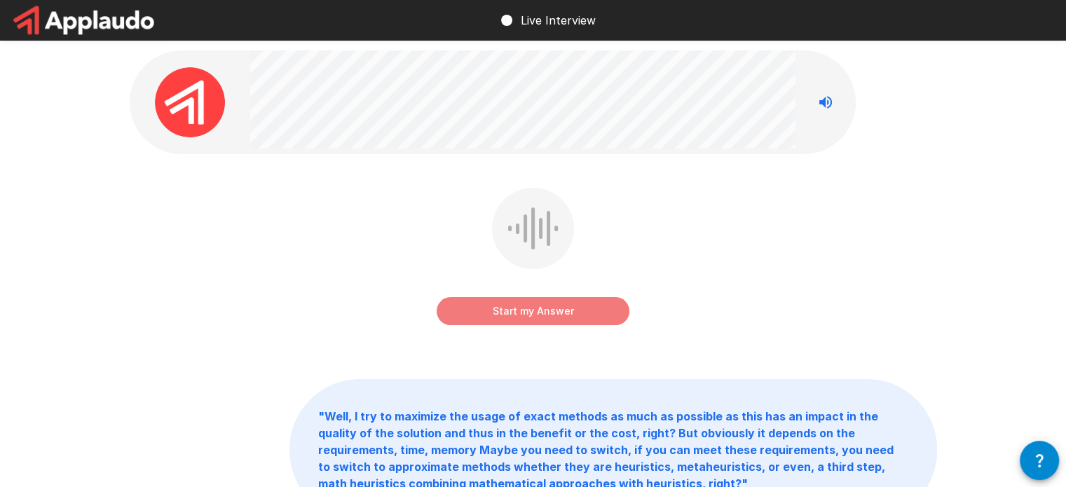
click at [527, 308] on button "Start my Answer" at bounding box center [533, 311] width 193 height 28
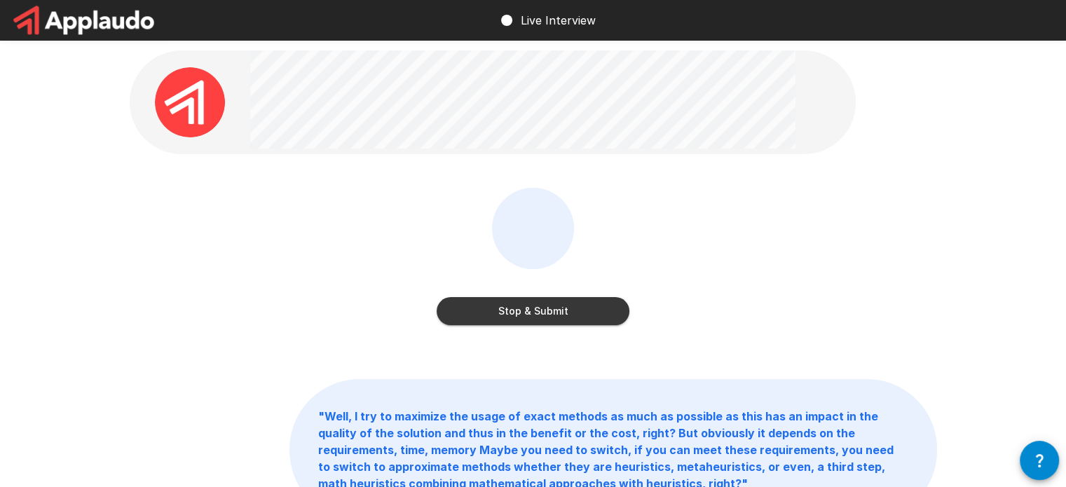
click at [581, 305] on button "Stop & Submit" at bounding box center [533, 311] width 193 height 28
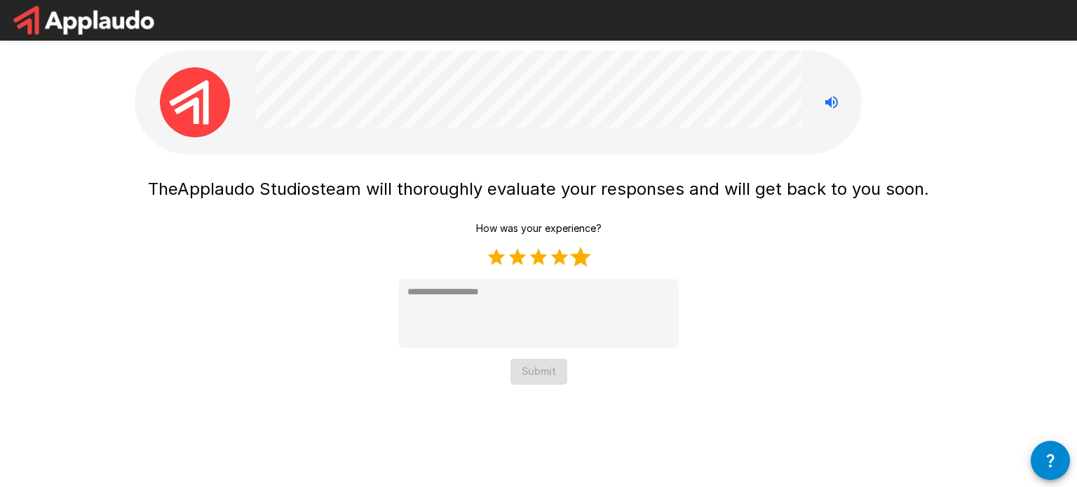
click at [579, 257] on label "5 Stars" at bounding box center [580, 257] width 21 height 21
type textarea "*"
click at [549, 367] on button "Submit" at bounding box center [538, 372] width 57 height 26
